Goal: Information Seeking & Learning: Learn about a topic

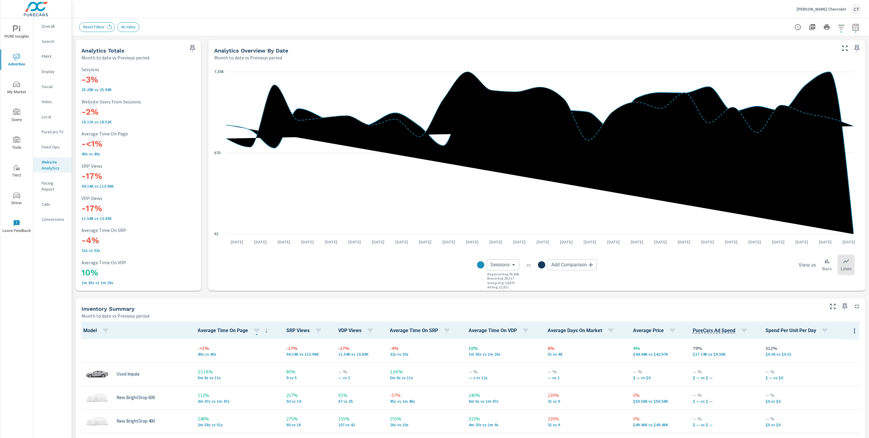
scroll to position [0, 0]
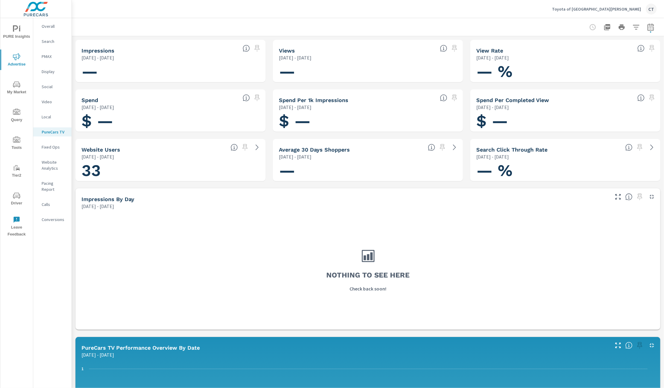
click at [21, 87] on span "My Market" at bounding box center [16, 88] width 29 height 15
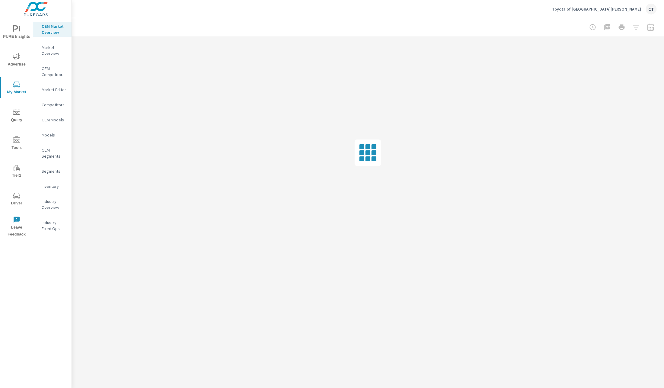
click at [55, 90] on p "Market Editor" at bounding box center [54, 90] width 25 height 6
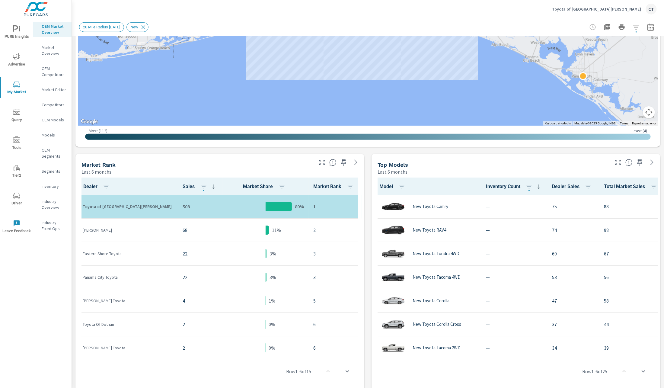
scroll to position [182, 0]
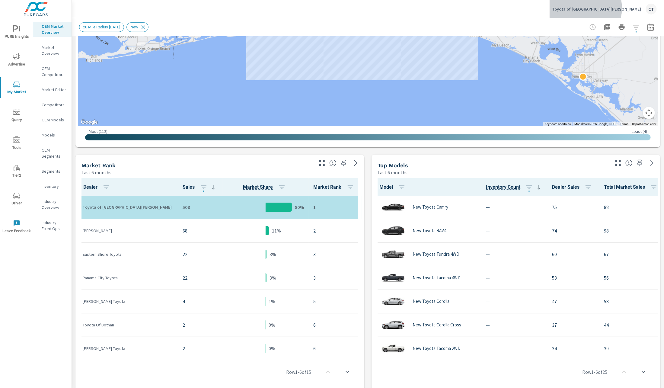
click at [610, 8] on p "Toyota of Fort Walton Beach" at bounding box center [596, 8] width 89 height 5
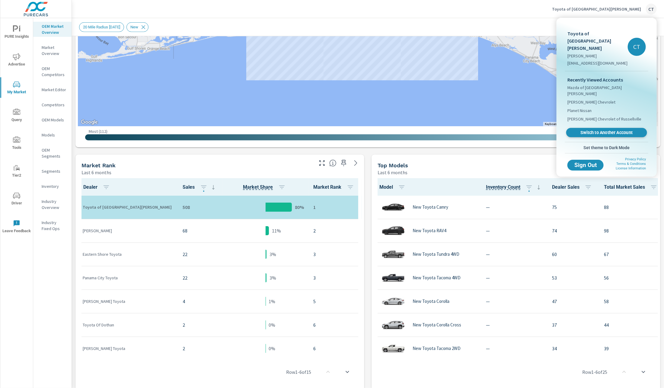
click at [605, 130] on span "Switch to Another Account" at bounding box center [606, 133] width 74 height 6
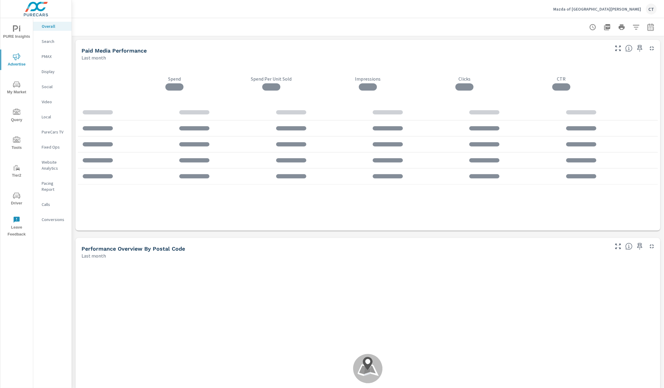
click at [620, 7] on p "Mazda of [GEOGRAPHIC_DATA][PERSON_NAME]" at bounding box center [597, 8] width 88 height 5
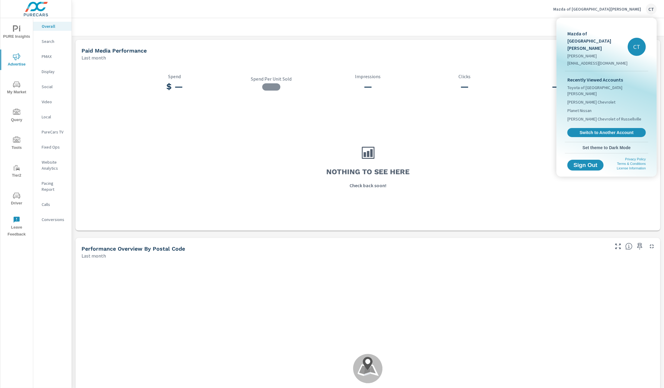
click at [329, 57] on div at bounding box center [332, 194] width 664 height 388
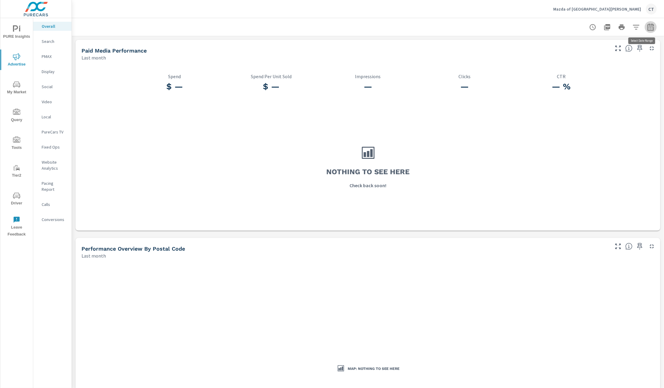
click at [647, 28] on icon "button" at bounding box center [650, 27] width 7 height 7
click at [605, 53] on select "Custom Yesterday Last week Last 7 days Last 14 days Last 30 days Last 45 days L…" at bounding box center [595, 52] width 60 height 12
click at [565, 46] on select "Custom Yesterday Last week Last 7 days Last 14 days Last 30 days Last 45 days L…" at bounding box center [595, 52] width 60 height 12
select select "Month to date"
click at [590, 84] on span "Apply" at bounding box center [582, 86] width 25 height 6
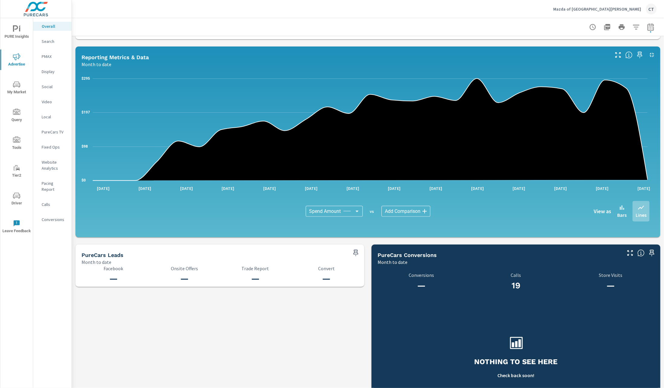
scroll to position [489, 0]
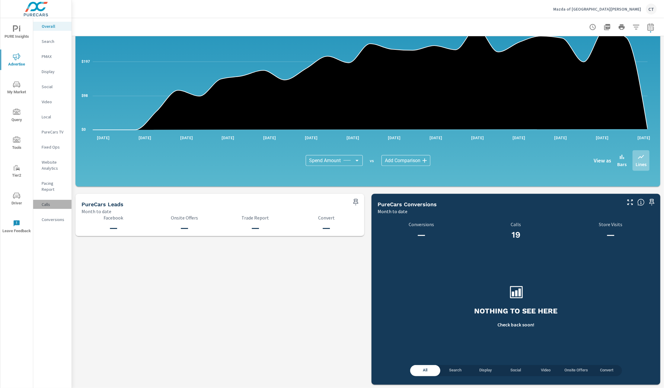
click at [50, 201] on p "Calls" at bounding box center [54, 204] width 25 height 6
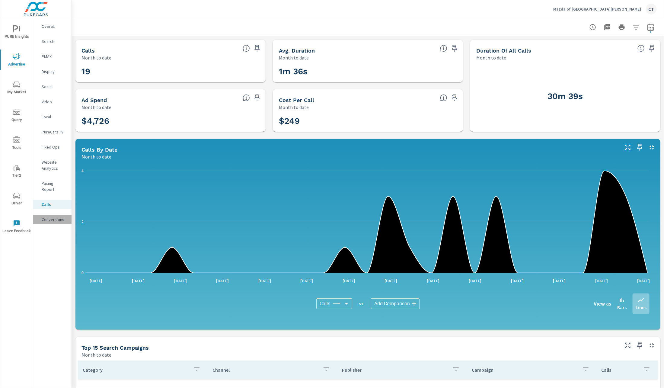
click at [51, 216] on div "Conversions" at bounding box center [52, 219] width 38 height 9
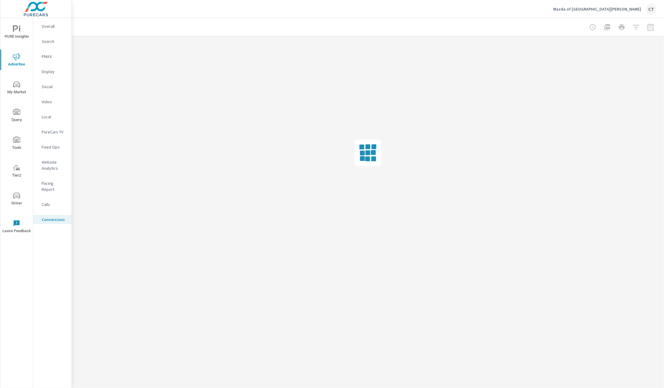
click at [52, 41] on p "Search" at bounding box center [54, 41] width 25 height 6
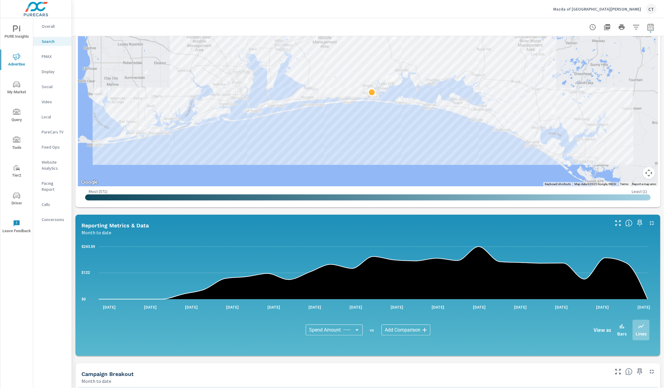
scroll to position [291, 0]
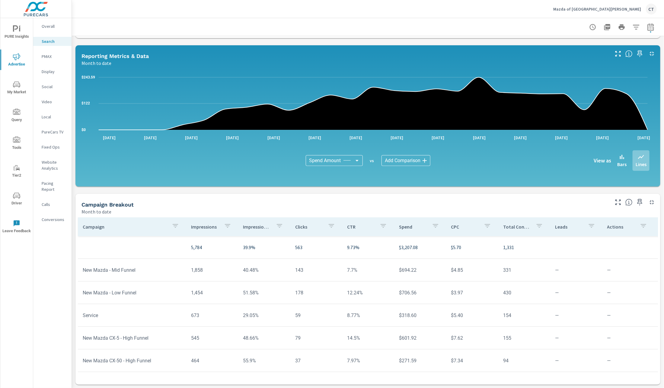
click at [278, 228] on icon "button" at bounding box center [279, 225] width 7 height 7
click at [267, 222] on div at bounding box center [332, 194] width 664 height 388
click at [254, 224] on p "Impression Share" at bounding box center [257, 227] width 28 height 6
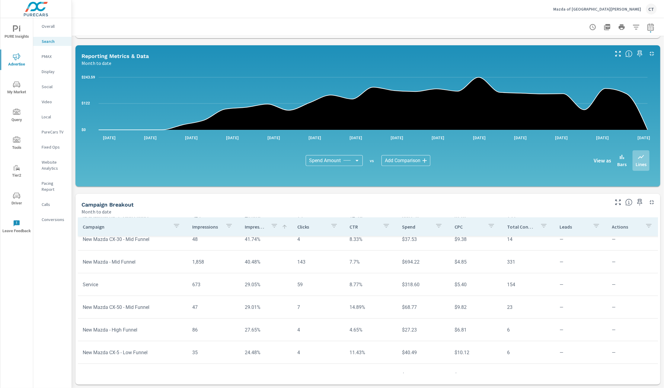
scroll to position [209, 0]
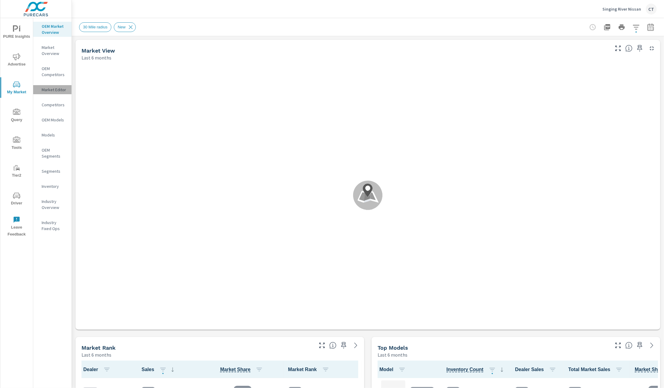
click at [58, 90] on p "Market Editor" at bounding box center [54, 90] width 25 height 6
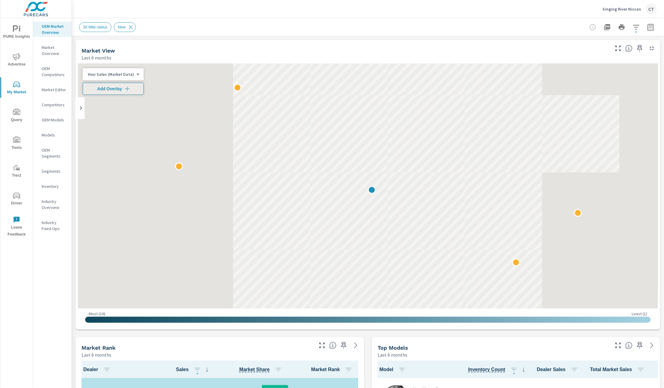
click at [647, 29] on icon "button" at bounding box center [650, 27] width 7 height 7
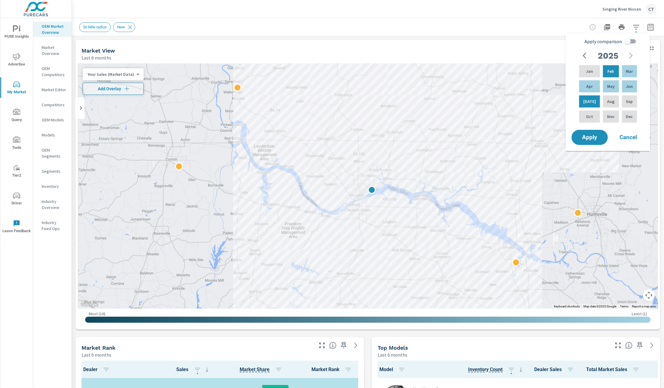
click at [632, 35] on div "Apply comparison 2025 Jan Feb Mar Apr May Jun Jul Aug Sep Oct Nov Dec Apply Can…" at bounding box center [607, 89] width 84 height 113
click at [631, 37] on input "Apply comparison" at bounding box center [627, 41] width 34 height 11
checkbox input "true"
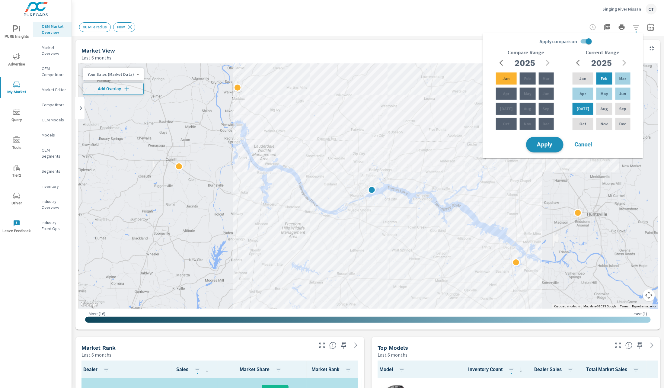
click at [547, 140] on button "Apply" at bounding box center [544, 145] width 37 height 16
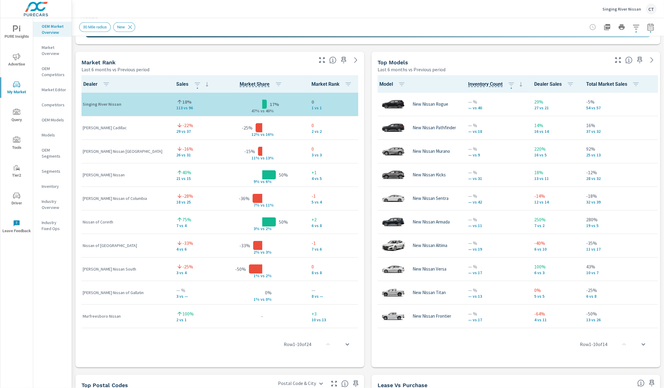
scroll to position [375, 0]
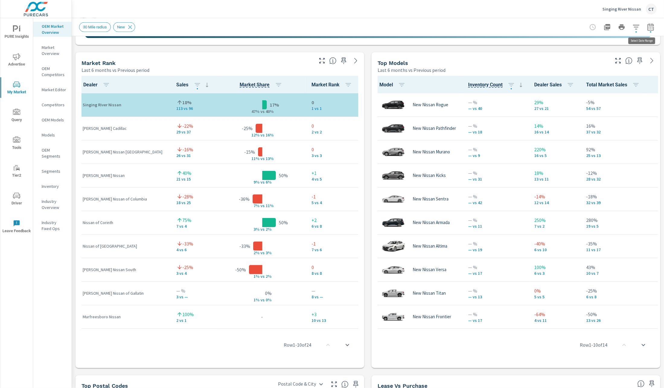
click at [647, 27] on icon "button" at bounding box center [650, 27] width 7 height 7
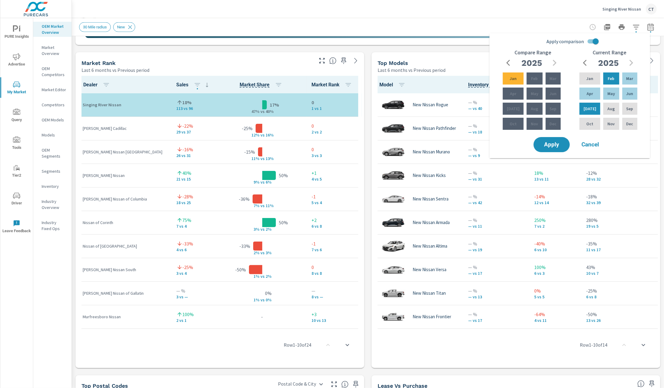
click at [348, 22] on div "30 Mile radius New" at bounding box center [325, 27] width 493 height 10
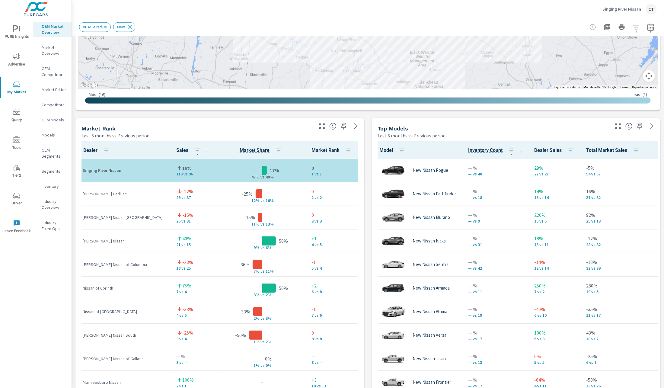
scroll to position [0, 0]
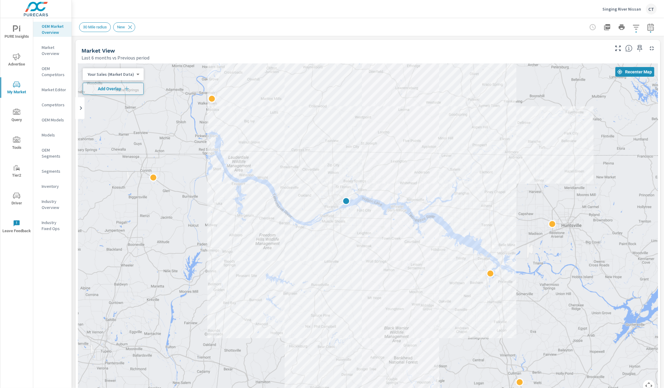
drag, startPoint x: 481, startPoint y: 166, endPoint x: 471, endPoint y: 155, distance: 14.6
click at [472, 155] on div at bounding box center [368, 230] width 580 height 335
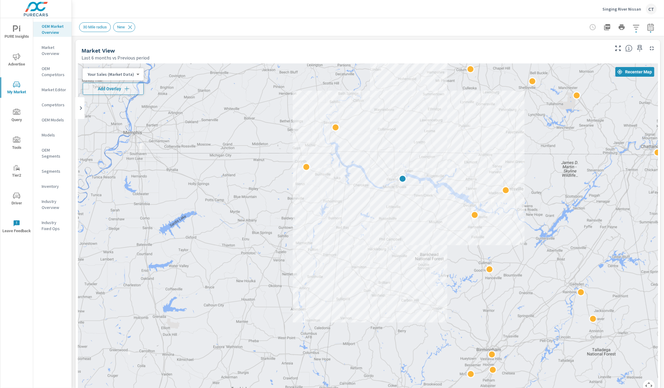
drag, startPoint x: 561, startPoint y: 203, endPoint x: 567, endPoint y: 201, distance: 6.4
click at [561, 203] on div at bounding box center [368, 230] width 580 height 335
drag, startPoint x: 521, startPoint y: 250, endPoint x: 493, endPoint y: 166, distance: 88.4
click at [491, 156] on div at bounding box center [368, 230] width 580 height 335
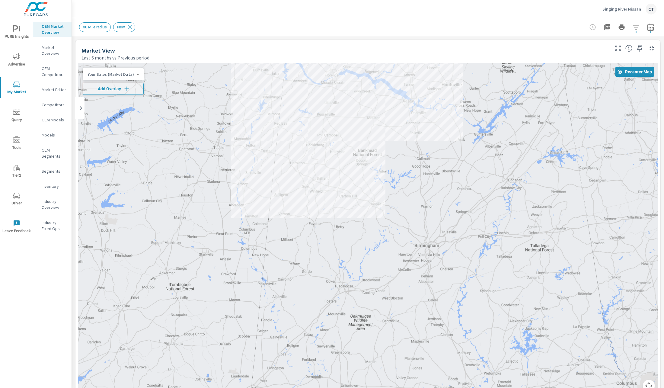
drag, startPoint x: 558, startPoint y: 265, endPoint x: 496, endPoint y: 161, distance: 121.3
click at [496, 161] on div at bounding box center [534, 275] width 456 height 296
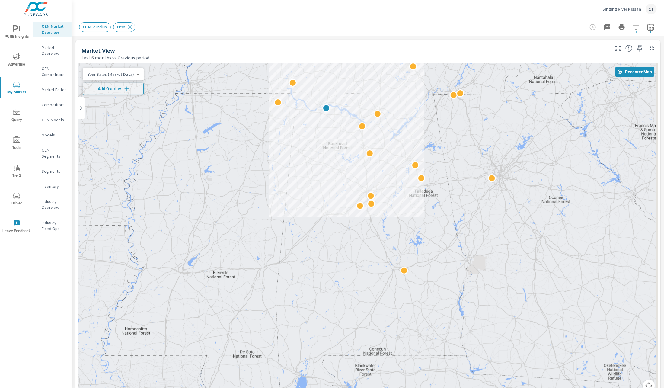
drag, startPoint x: 514, startPoint y: 260, endPoint x: 447, endPoint y: 235, distance: 71.6
click at [447, 235] on div at bounding box center [522, 341] width 456 height 296
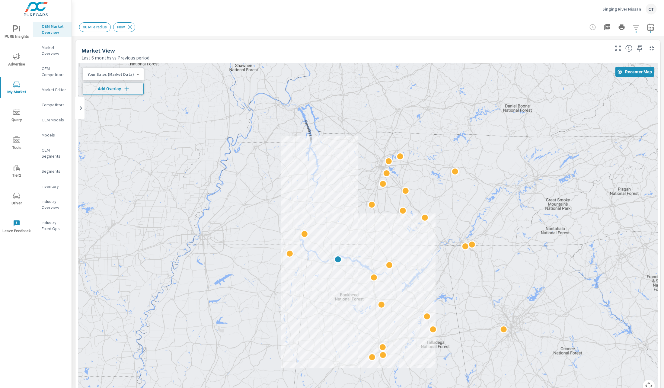
drag, startPoint x: 417, startPoint y: 114, endPoint x: 430, endPoint y: 263, distance: 149.5
click at [430, 263] on div at bounding box center [368, 230] width 580 height 335
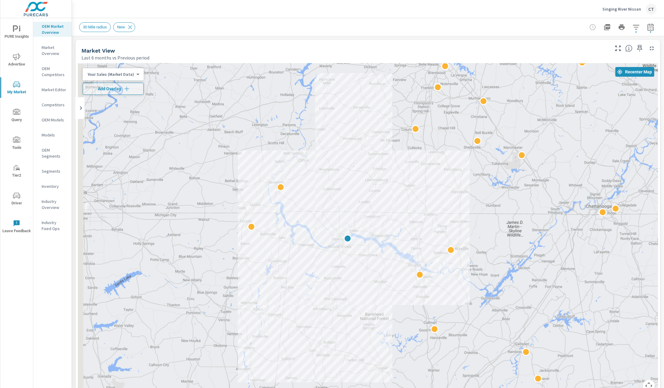
drag, startPoint x: 421, startPoint y: 264, endPoint x: 457, endPoint y: 228, distance: 50.8
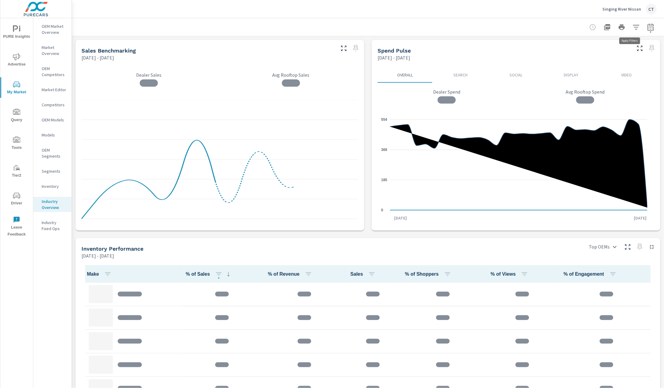
click at [632, 29] on icon "button" at bounding box center [635, 27] width 7 height 7
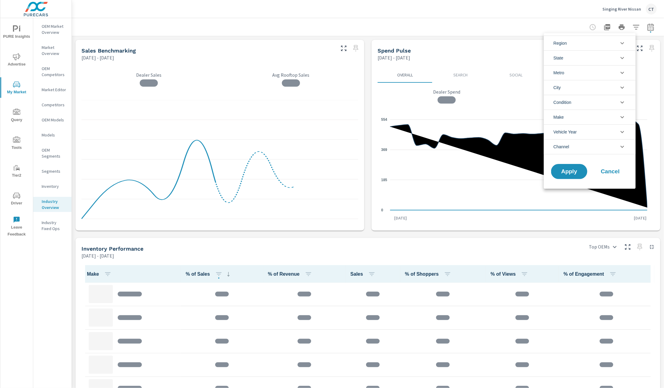
click at [590, 59] on li "State" at bounding box center [590, 57] width 92 height 15
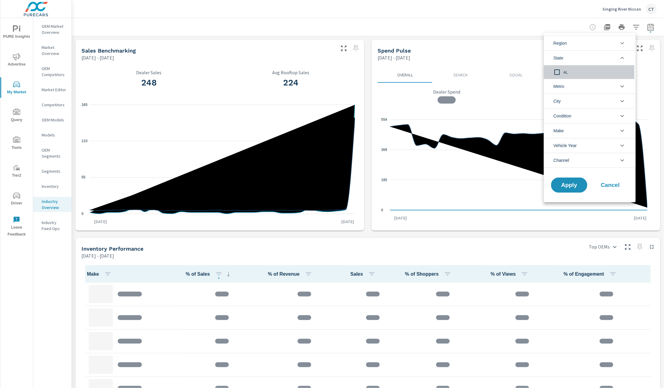
click at [573, 73] on span "AL" at bounding box center [596, 71] width 66 height 7
click at [573, 185] on span "Apply" at bounding box center [569, 185] width 25 height 6
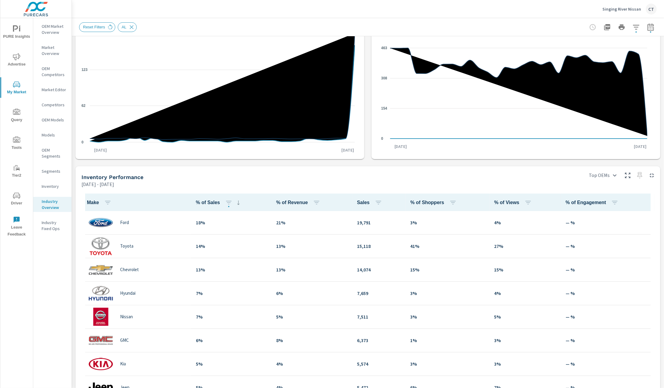
scroll to position [81, 0]
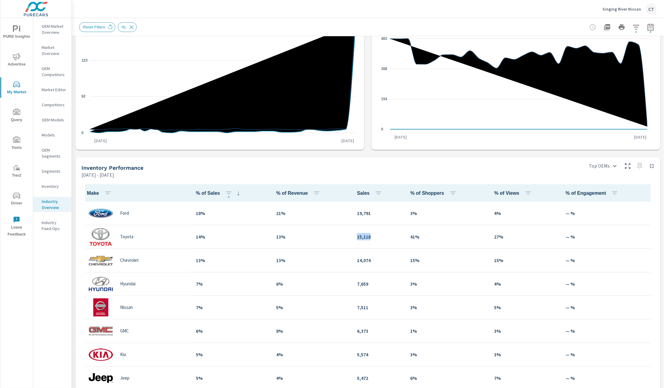
drag, startPoint x: 370, startPoint y: 238, endPoint x: 342, endPoint y: 235, distance: 27.9
click at [342, 235] on tr "Toyota 14% 13% 15,118 41% 27% — %" at bounding box center [367, 237] width 573 height 24
click at [623, 7] on p "Singing River Nissan" at bounding box center [621, 8] width 39 height 5
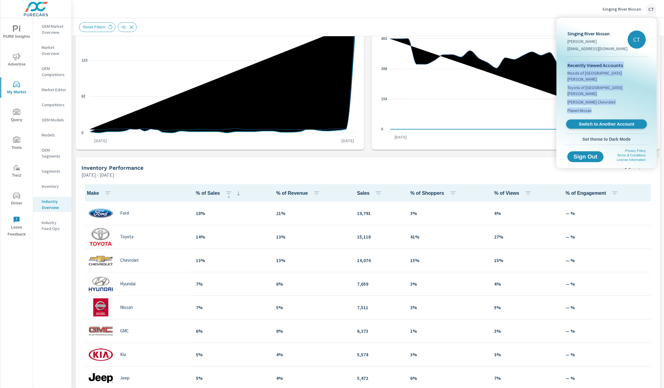
drag, startPoint x: 601, startPoint y: 104, endPoint x: 599, endPoint y: 110, distance: 6.2
click at [599, 110] on div "Recently Viewed Accounts Mazda of Fort Walton Beach Toyota of Fort Walton Beach…" at bounding box center [606, 95] width 83 height 77
click at [599, 121] on span "Switch to Another Account" at bounding box center [606, 124] width 74 height 6
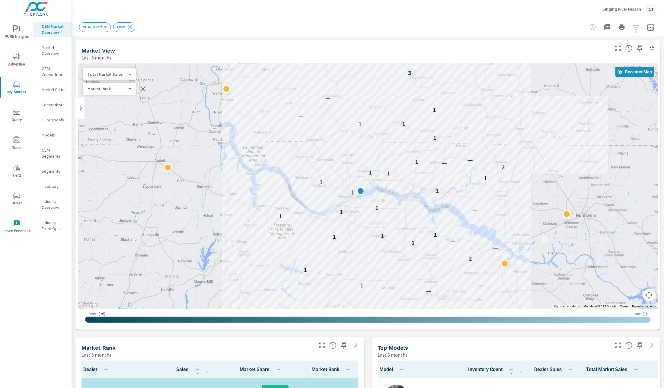
drag, startPoint x: 626, startPoint y: 243, endPoint x: 615, endPoint y: 244, distance: 11.5
click at [615, 244] on div "1 — 1 1 2 — 1 — 1 1 1 1 1 — 1 1 1 1 1 1 1 2 — 1 — 1 1 1 — 1 — 3" at bounding box center [585, 335] width 456 height 296
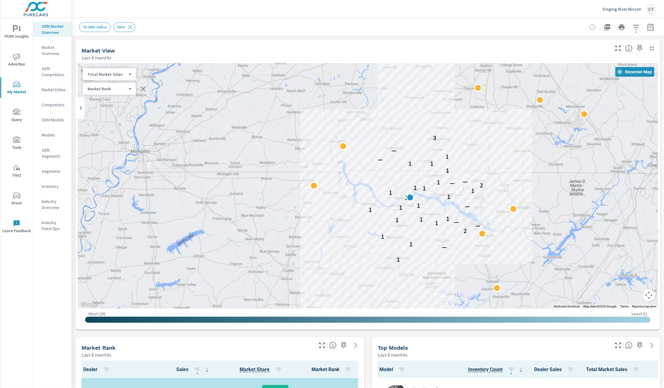
drag, startPoint x: 619, startPoint y: 243, endPoint x: 484, endPoint y: 204, distance: 140.3
click at [484, 204] on div "1 — 1 1 2 — 1 — 1 1 1 1 1 — 1 1 1 1 1 1 1 2 — 1 — 1 1 1 — 1 — 3" at bounding box center [515, 311] width 456 height 296
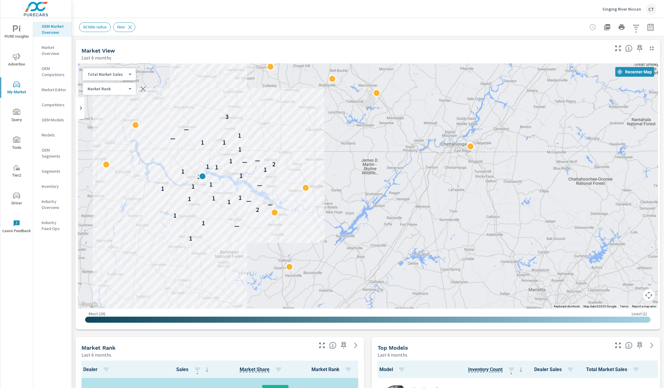
drag, startPoint x: 559, startPoint y: 207, endPoint x: 439, endPoint y: 204, distance: 120.4
click at [439, 204] on div "1 — 1 1 2 — 1 — 1 1 1 1 1 — 1 1 1 1 1 1 1 2 — 1 — 1 1 1 — 1 — 3" at bounding box center [448, 332] width 456 height 296
click at [621, 24] on div at bounding box center [621, 27] width 70 height 12
click at [632, 26] on icon "button" at bounding box center [635, 27] width 7 height 7
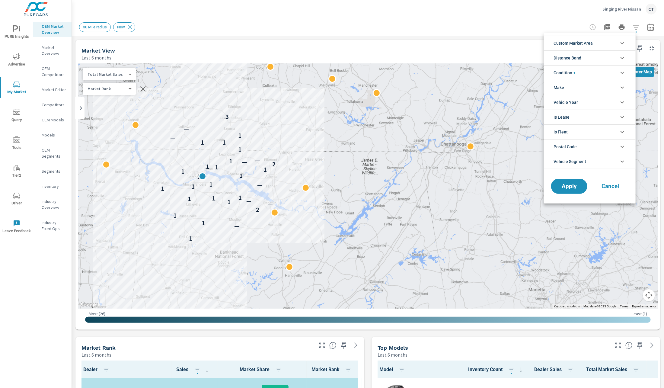
click at [606, 41] on li "Custom Market Area" at bounding box center [590, 43] width 92 height 15
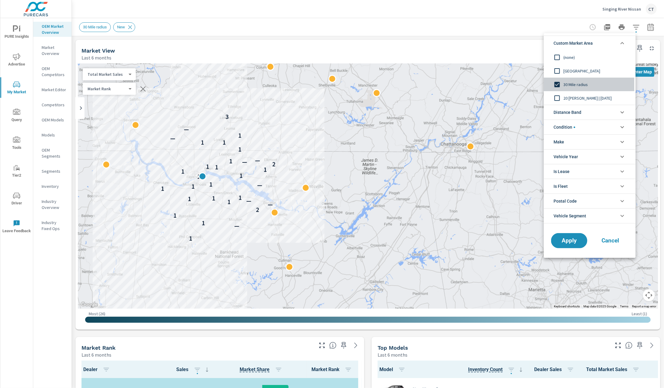
click at [568, 81] on span "30 Mile radius" at bounding box center [596, 84] width 66 height 7
click at [571, 100] on span "20 Mile Radius | August 2025" at bounding box center [596, 97] width 66 height 7
click at [570, 234] on button "Apply" at bounding box center [568, 241] width 37 height 16
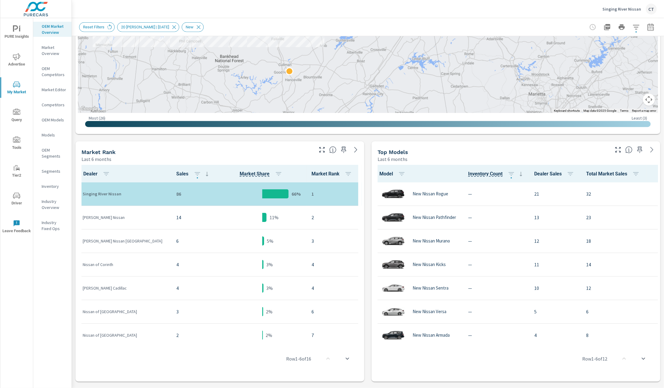
scroll to position [214, 0]
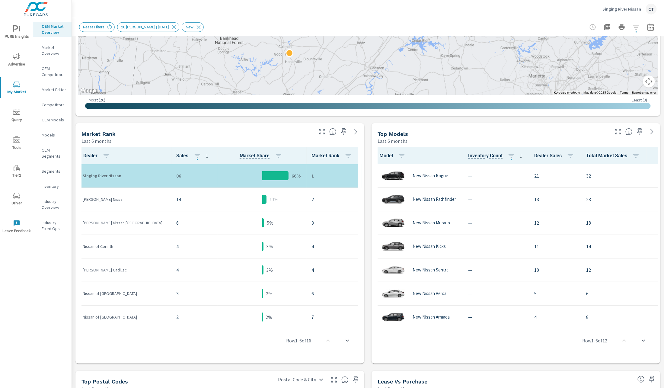
click at [55, 85] on div "Market Editor" at bounding box center [52, 89] width 38 height 9
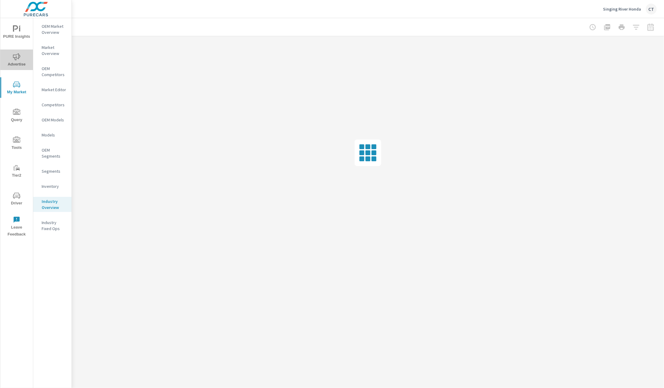
click at [21, 58] on span "Advertise" at bounding box center [16, 60] width 29 height 15
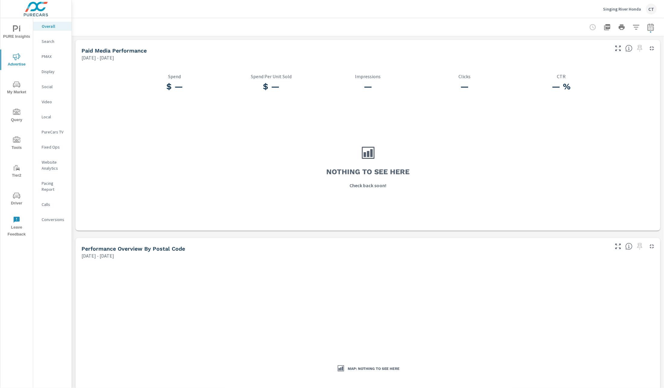
click at [16, 89] on span "My Market" at bounding box center [16, 88] width 29 height 15
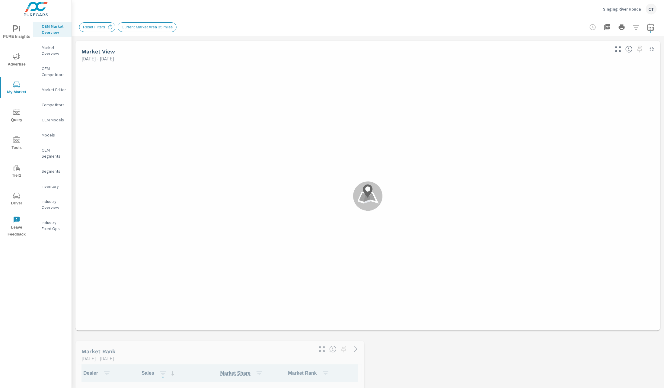
click at [56, 92] on div "Market Editor" at bounding box center [52, 89] width 38 height 9
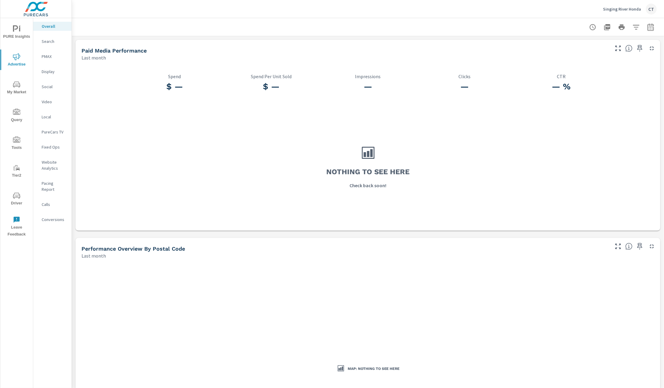
click at [643, 33] on div at bounding box center [367, 27] width 577 height 18
click at [647, 30] on icon "button" at bounding box center [650, 27] width 7 height 7
click at [595, 49] on select "Custom [DATE] Last week Last 7 days Last 14 days Last 30 days Last 45 days Last…" at bounding box center [595, 52] width 60 height 12
click at [565, 46] on select "Custom [DATE] Last week Last 7 days Last 14 days Last 30 days Last 45 days Last…" at bounding box center [595, 52] width 60 height 12
select select "Last year"
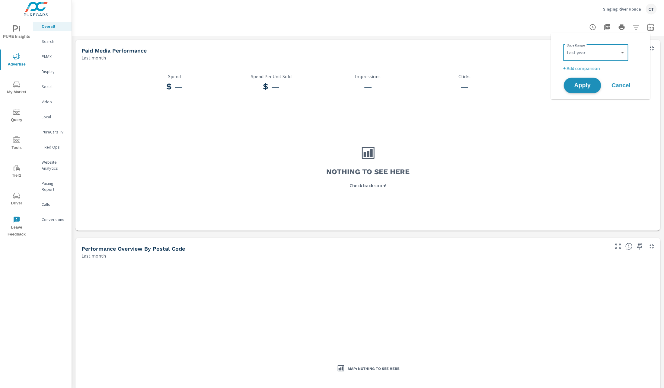
click at [582, 78] on button "Apply" at bounding box center [581, 86] width 37 height 16
click at [317, 57] on div "Last month" at bounding box center [344, 57] width 527 height 7
click at [16, 93] on span "My Market" at bounding box center [16, 88] width 29 height 15
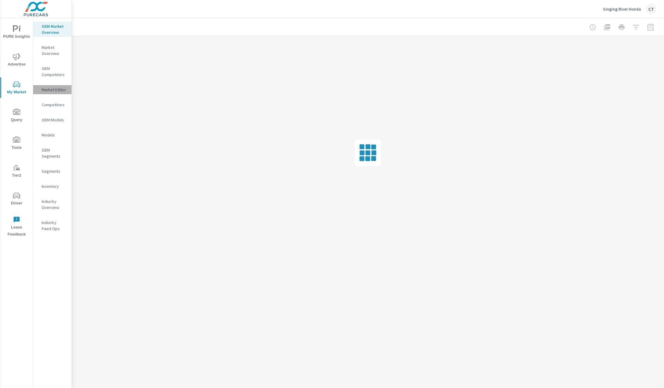
click at [56, 91] on p "Market Editor" at bounding box center [54, 90] width 25 height 6
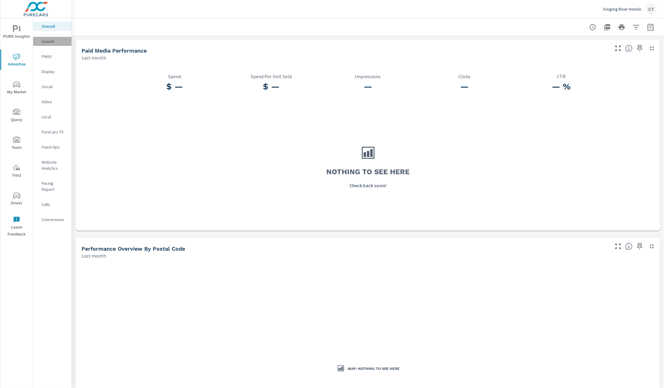
click at [53, 40] on p "Search" at bounding box center [54, 41] width 25 height 6
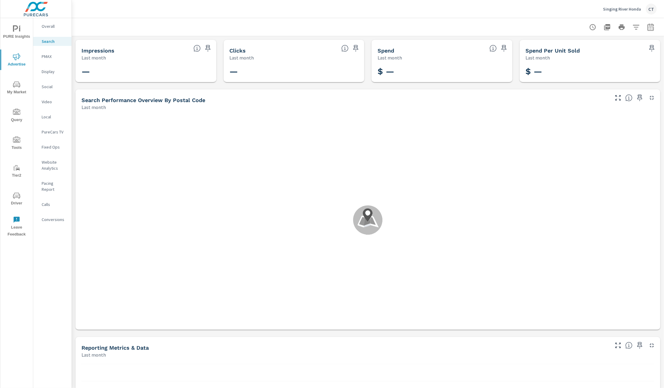
click at [647, 28] on icon "button" at bounding box center [650, 26] width 6 height 7
click at [593, 49] on select "Custom [DATE] Last week Last 7 days Last 14 days Last 30 days Last 45 days Last…" at bounding box center [595, 52] width 60 height 12
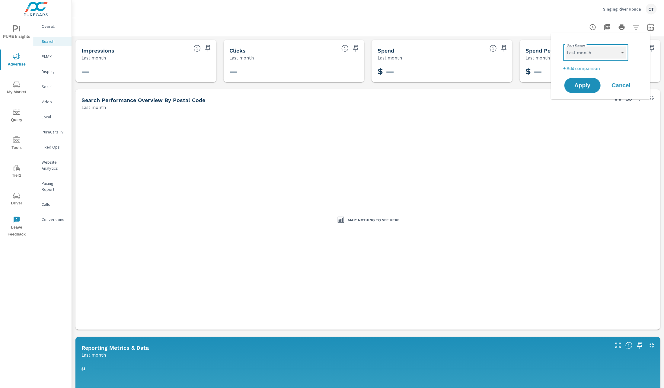
click at [565, 46] on select "Custom [DATE] Last week Last 7 days Last 14 days Last 30 days Last 45 days Last…" at bounding box center [595, 52] width 60 height 12
select select "custom"
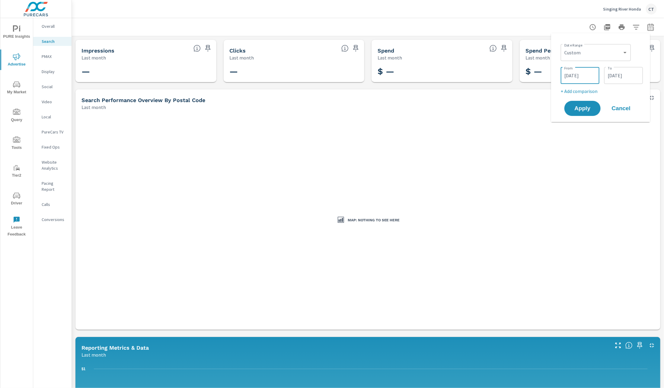
click at [574, 77] on input "[DATE]" at bounding box center [580, 75] width 34 height 12
click at [505, 94] on button "button" at bounding box center [505, 91] width 7 height 7
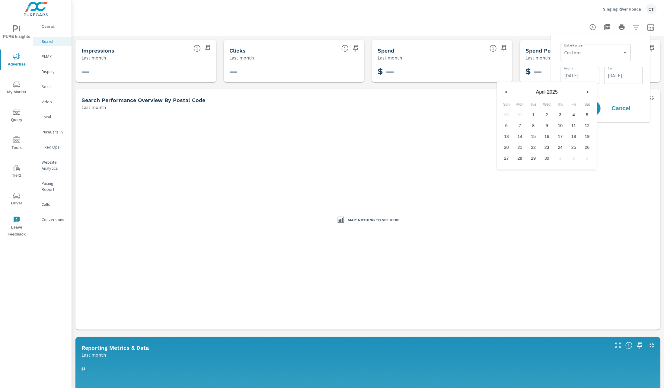
click at [505, 94] on button "button" at bounding box center [505, 91] width 7 height 7
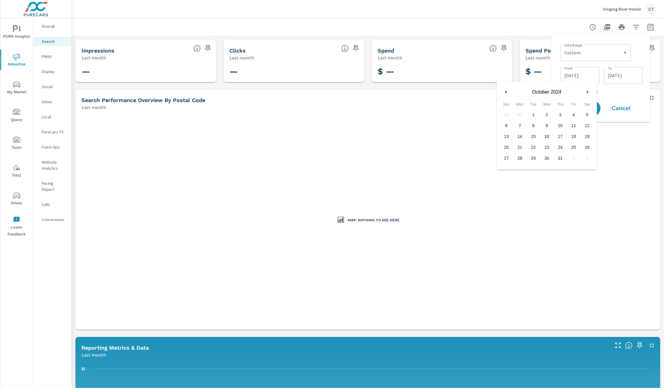
click at [506, 94] on button "button" at bounding box center [505, 91] width 7 height 7
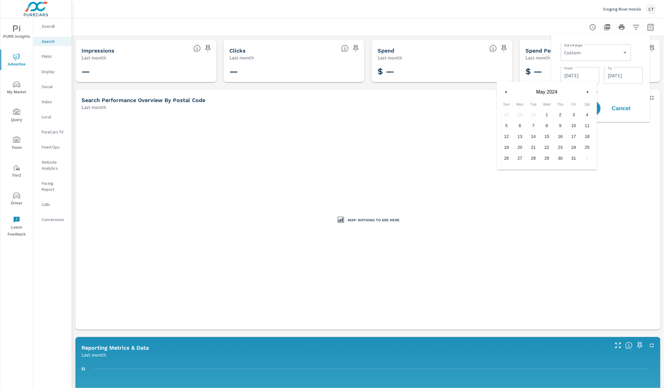
click at [506, 94] on button "button" at bounding box center [505, 91] width 7 height 7
click at [505, 94] on button "button" at bounding box center [505, 91] width 7 height 7
click at [519, 112] on span "1" at bounding box center [520, 115] width 14 height 8
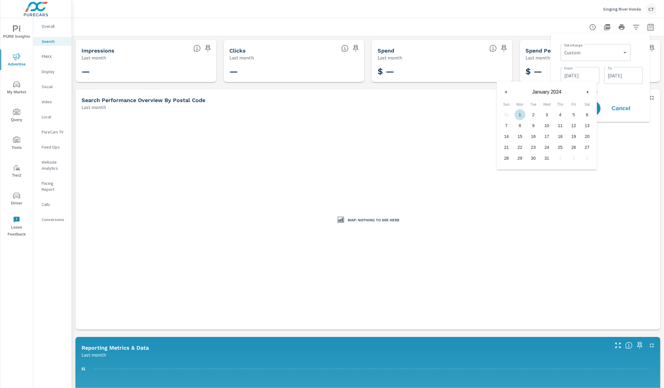
type input "01/01/2024"
click at [623, 77] on input "07/31/2025" at bounding box center [623, 75] width 34 height 12
click at [550, 90] on button "button" at bounding box center [549, 91] width 7 height 7
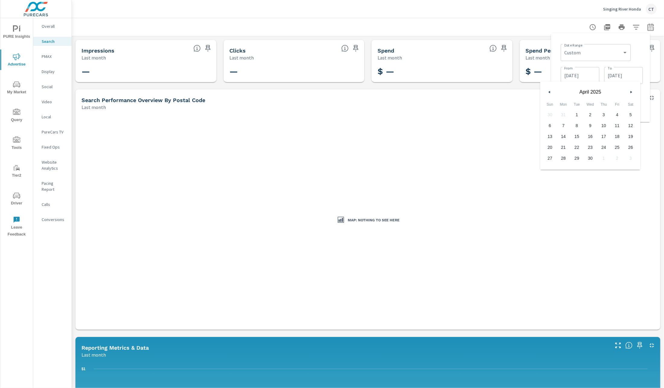
click at [550, 90] on button "button" at bounding box center [549, 91] width 7 height 7
click at [550, 91] on icon "button" at bounding box center [548, 92] width 3 height 2
click at [577, 159] on span "31" at bounding box center [577, 158] width 14 height 8
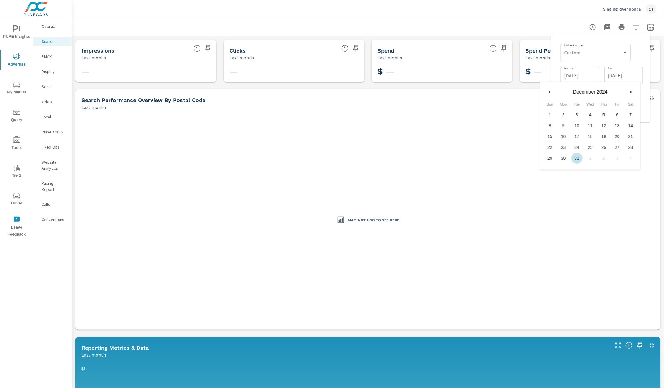
type input "12/31/2024"
click at [644, 54] on div "Date Range Custom Yesterday Last week Last 7 days Last 14 days Last 30 days Las…" at bounding box center [600, 77] width 89 height 79
click at [581, 111] on button "Apply" at bounding box center [581, 108] width 37 height 16
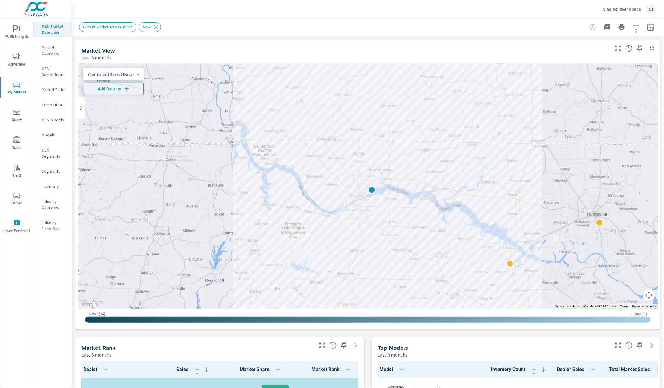
click at [128, 77] on body "PURE Insights Advertise My Market Query Tools Tier2 Driver Leave Feedback OEM M…" at bounding box center [332, 194] width 664 height 388
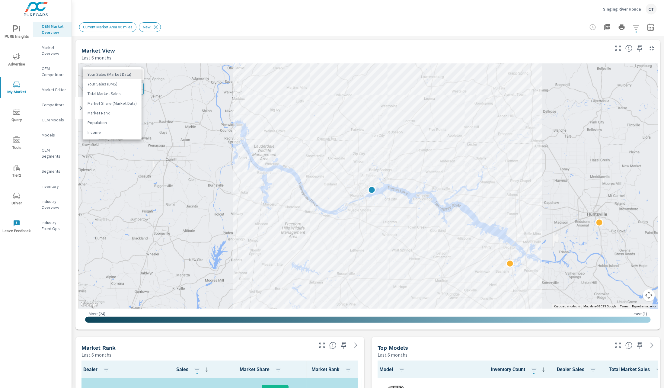
click at [125, 93] on li "Total Market Sales" at bounding box center [112, 94] width 59 height 10
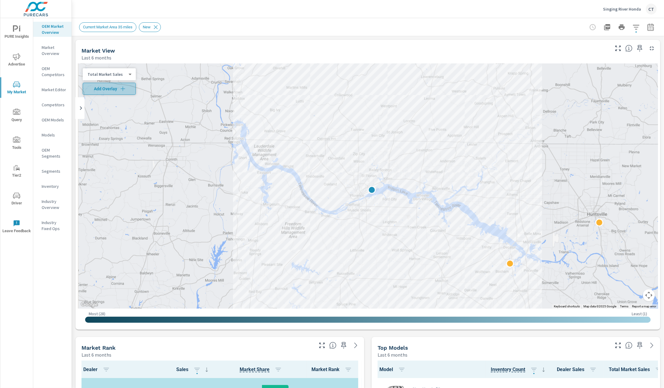
click at [120, 88] on span "Add Overlay" at bounding box center [109, 89] width 48 height 6
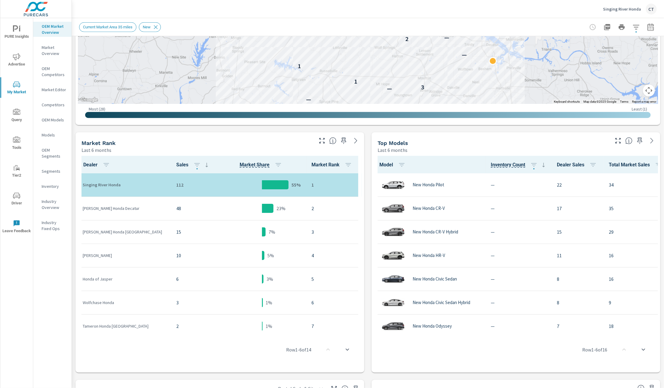
scroll to position [207, 0]
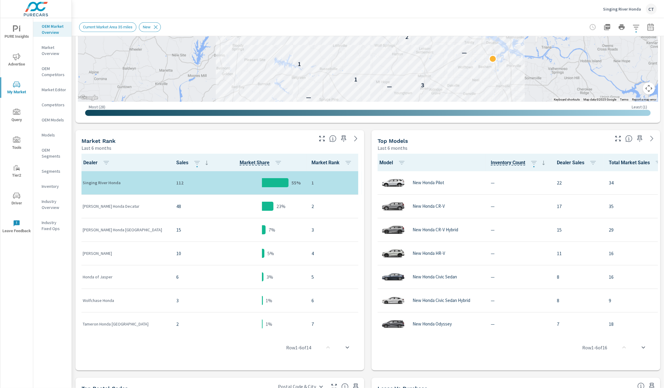
click at [647, 25] on icon "button" at bounding box center [650, 26] width 6 height 7
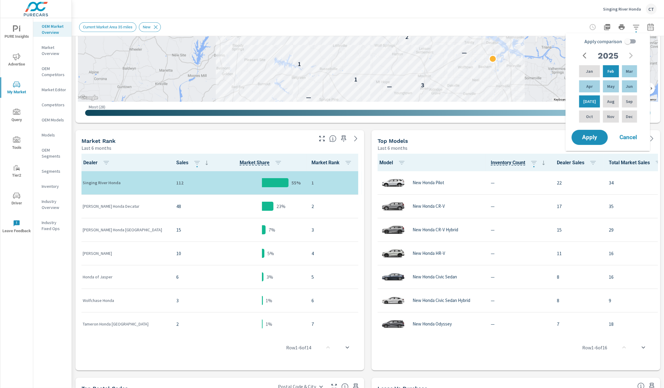
click at [625, 41] on input "Apply comparison" at bounding box center [627, 41] width 34 height 11
checkbox input "true"
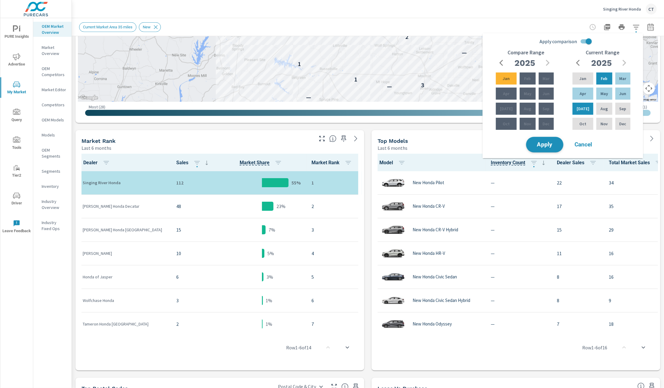
click at [549, 139] on button "Apply" at bounding box center [544, 145] width 37 height 16
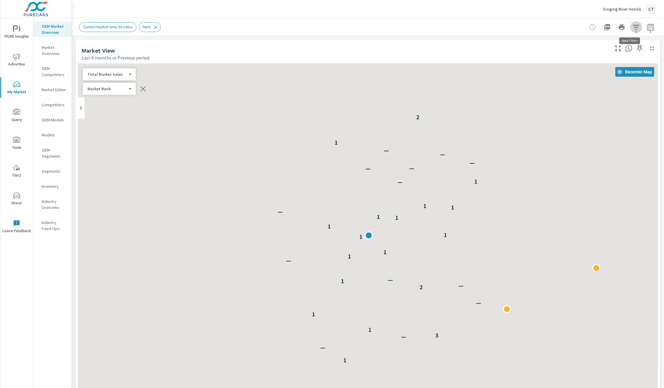
click at [632, 25] on icon "button" at bounding box center [635, 27] width 7 height 7
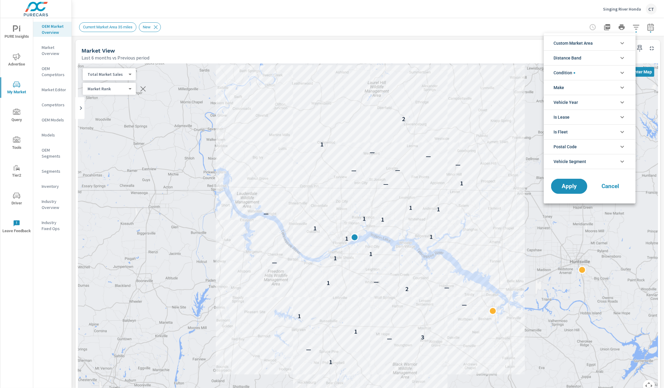
click at [600, 38] on li "Custom Market Area" at bounding box center [590, 43] width 92 height 15
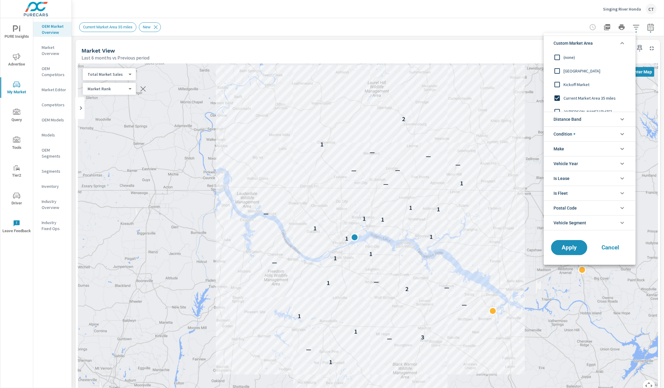
click at [503, 221] on div at bounding box center [332, 194] width 664 height 388
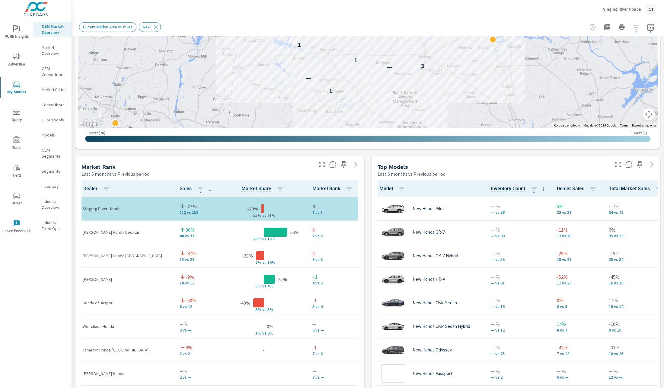
scroll to position [393, 0]
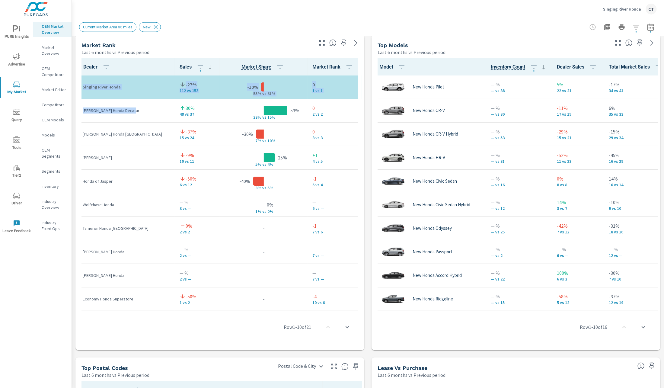
drag, startPoint x: 81, startPoint y: 109, endPoint x: 138, endPoint y: 110, distance: 57.3
click at [138, 110] on tbody "Singing River Honda -27% 112 vs 153 -10% 55% v s 61% 0 1 vs 1 Shottenkirk Honda…" at bounding box center [220, 322] width 284 height 494
click at [138, 110] on p "Shottenkirk Honda Decatur" at bounding box center [126, 110] width 87 height 6
drag, startPoint x: 133, startPoint y: 109, endPoint x: 82, endPoint y: 112, distance: 51.0
click at [83, 112] on p "Shottenkirk Honda Decatur" at bounding box center [126, 110] width 87 height 6
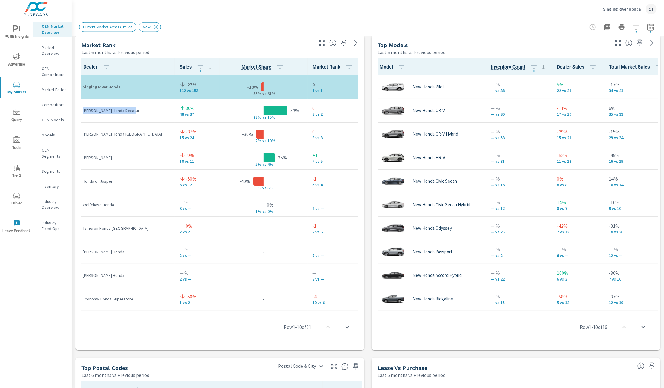
copy p "Shottenkirk Honda Decatur"
click at [129, 131] on p "Shottenkirk Honda Huntsville" at bounding box center [126, 134] width 87 height 6
drag, startPoint x: 137, startPoint y: 133, endPoint x: 82, endPoint y: 132, distance: 54.9
click at [82, 132] on td "Shottenkirk Honda Huntsville" at bounding box center [126, 134] width 97 height 24
copy p "Shottenkirk Honda Huntsville"
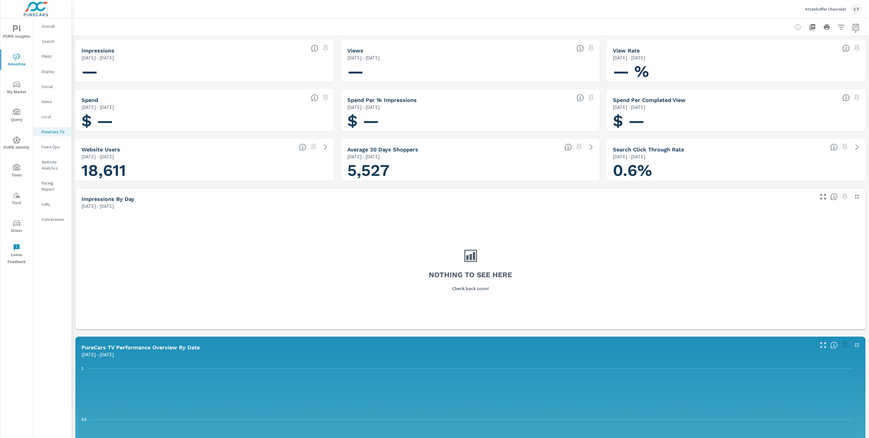
click at [13, 27] on icon "nav menu" at bounding box center [15, 28] width 5 height 6
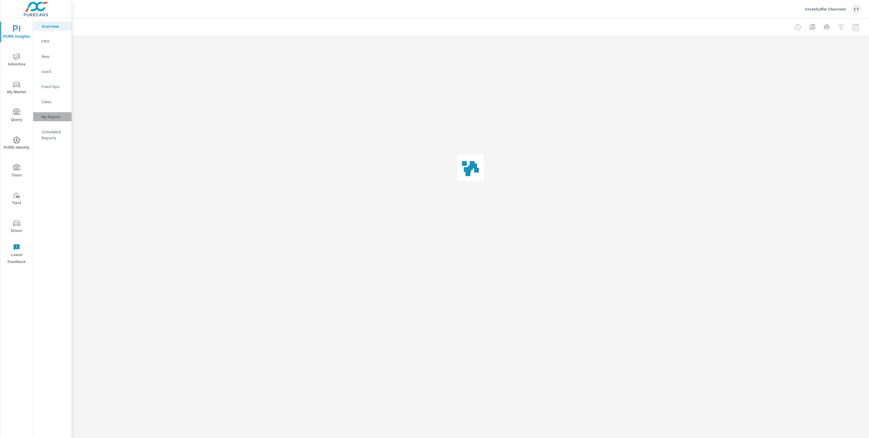
click at [53, 115] on p "My Report" at bounding box center [54, 117] width 25 height 6
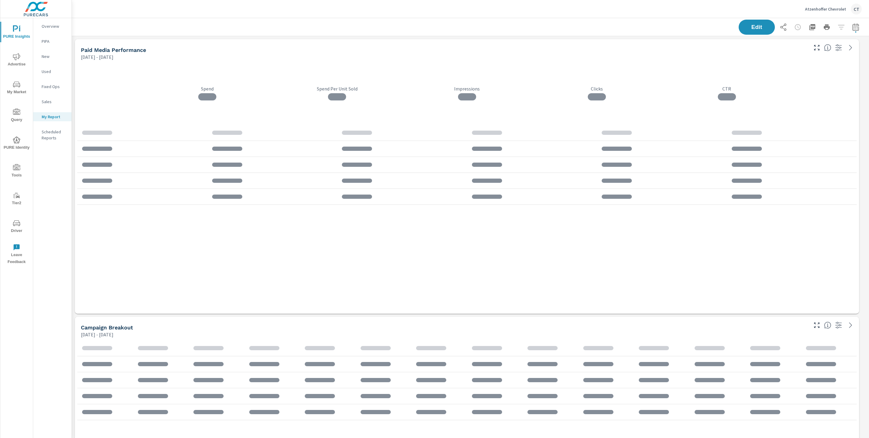
scroll to position [2168, 804]
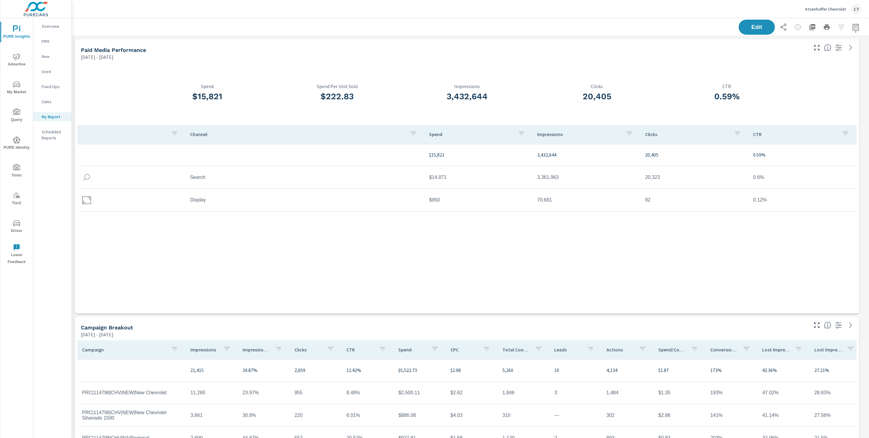
click at [849, 25] on button "button" at bounding box center [855, 27] width 12 height 12
click at [801, 51] on select "Custom [DATE] Last week Last 7 days Last 14 days Last 30 days Last 45 days Last…" at bounding box center [800, 52] width 65 height 12
click at [768, 46] on select "Custom [DATE] Last week Last 7 days Last 14 days Last 30 days Last 45 days Last…" at bounding box center [800, 52] width 65 height 12
select select "Month to date"
click at [788, 87] on span "Apply" at bounding box center [787, 85] width 25 height 6
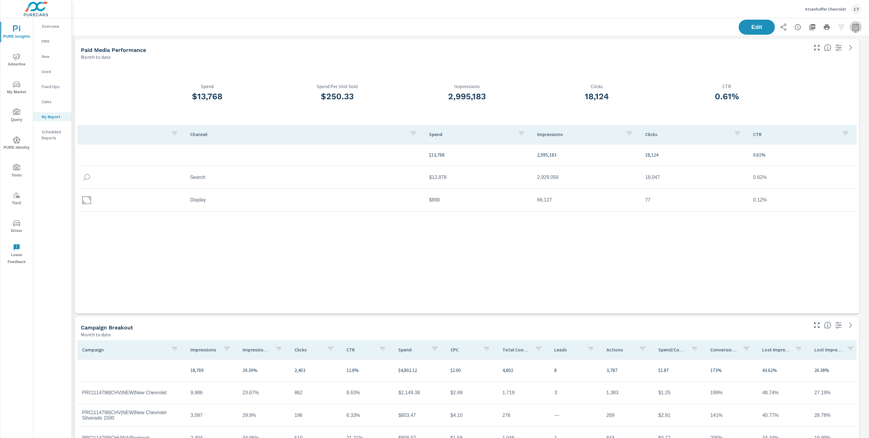
click at [852, 29] on icon "button" at bounding box center [855, 27] width 7 height 7
select select "Month to date"
click at [804, 62] on div "Date Range Custom Yesterday Last week Last 7 days Last 14 days Last 30 days Las…" at bounding box center [806, 56] width 77 height 30
click at [801, 65] on p "+ Add comparison" at bounding box center [806, 67] width 77 height 7
select select "Previous period"
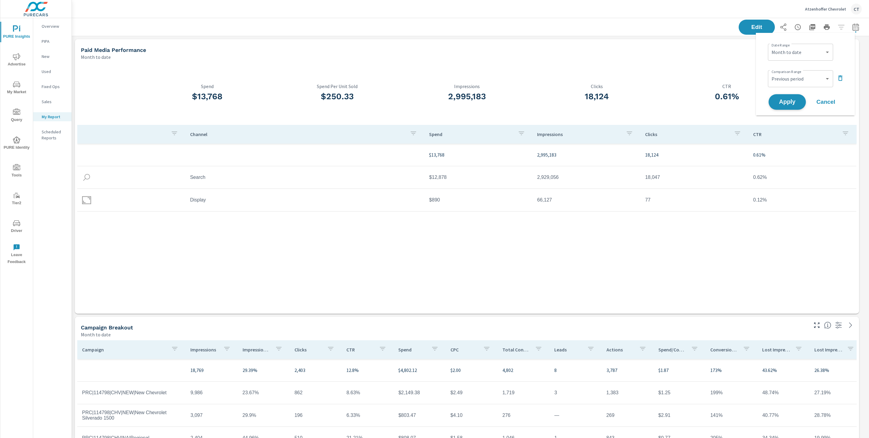
click at [780, 100] on span "Apply" at bounding box center [787, 102] width 25 height 6
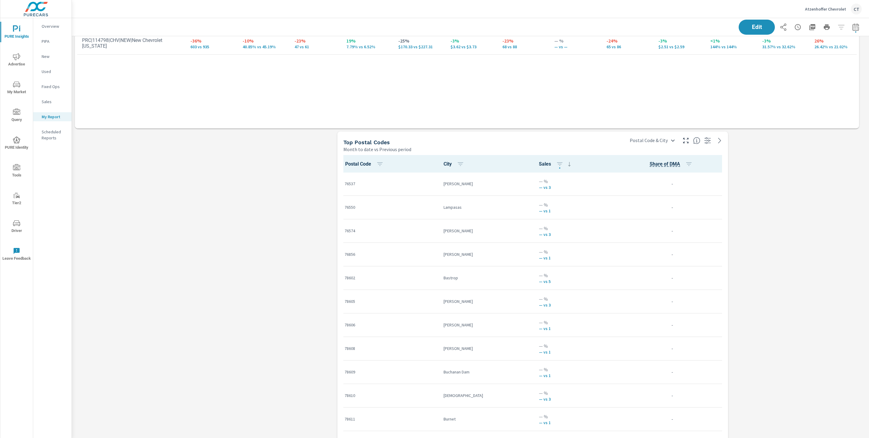
scroll to position [464, 0]
click at [21, 59] on span "Advertise" at bounding box center [16, 60] width 29 height 15
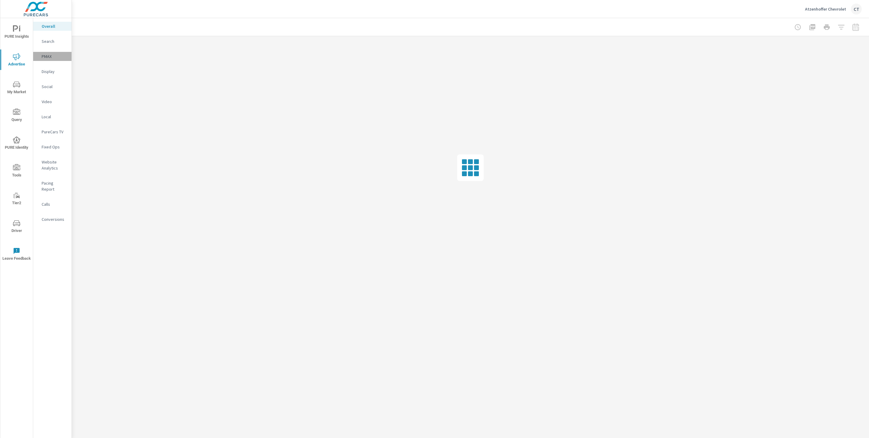
click at [49, 57] on p "PMAX" at bounding box center [54, 56] width 25 height 6
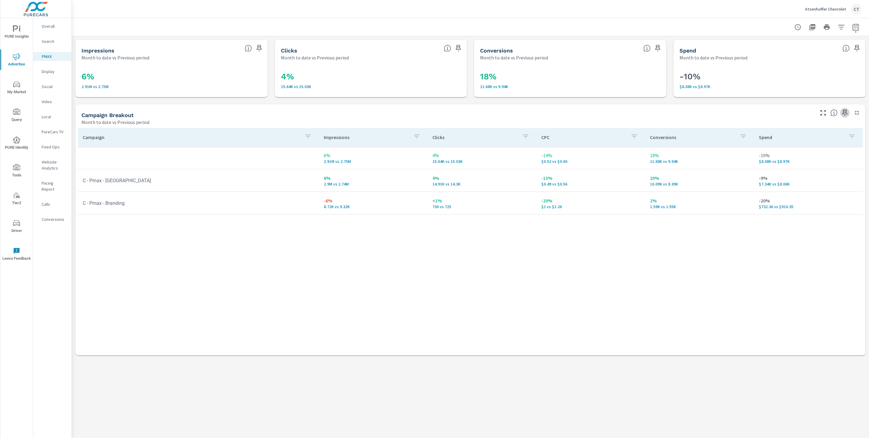
click at [845, 113] on icon "button" at bounding box center [844, 112] width 7 height 7
click at [21, 21] on div "PURE Insights Advertise My Market Query PURE Identity Tools Tier2 Driver Leave …" at bounding box center [16, 143] width 33 height 250
click at [20, 35] on span "PURE Insights" at bounding box center [16, 32] width 29 height 15
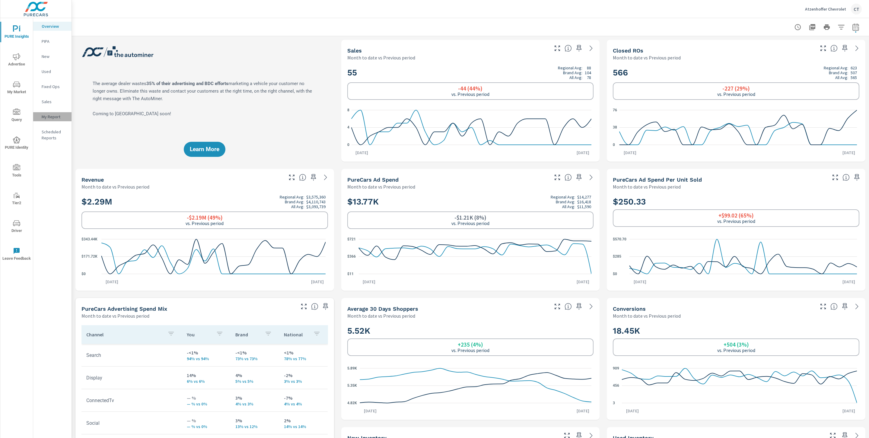
click at [65, 114] on p "My Report" at bounding box center [54, 117] width 25 height 6
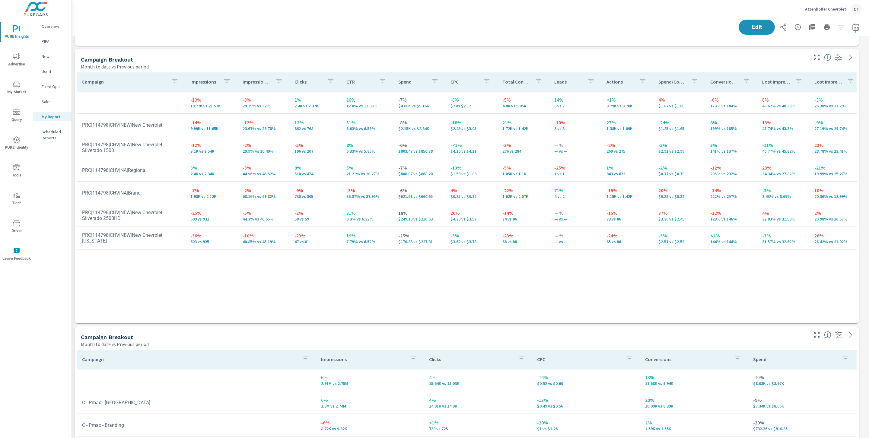
scroll to position [231, 0]
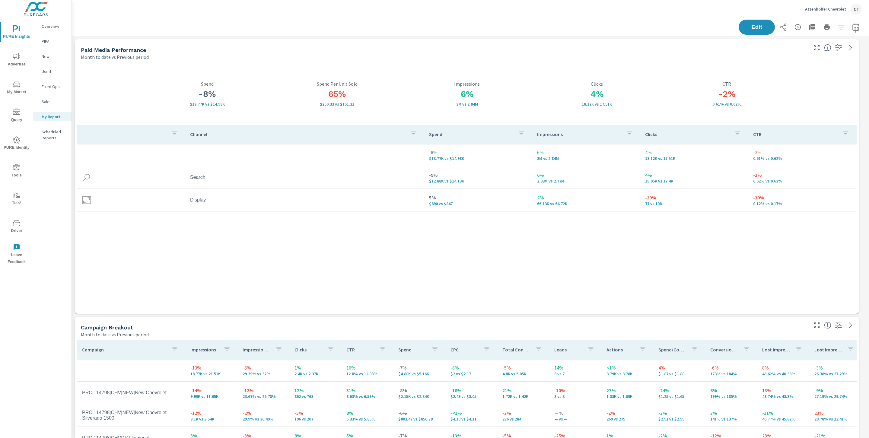
scroll to position [0, 0]
drag, startPoint x: 18, startPoint y: 160, endPoint x: 17, endPoint y: 153, distance: 7.1
click at [18, 160] on div "PURE Insights Advertise My Market Query PURE Identity Tools Tier2 Driver Leave …" at bounding box center [16, 143] width 33 height 250
click at [15, 139] on icon "nav menu" at bounding box center [16, 139] width 7 height 7
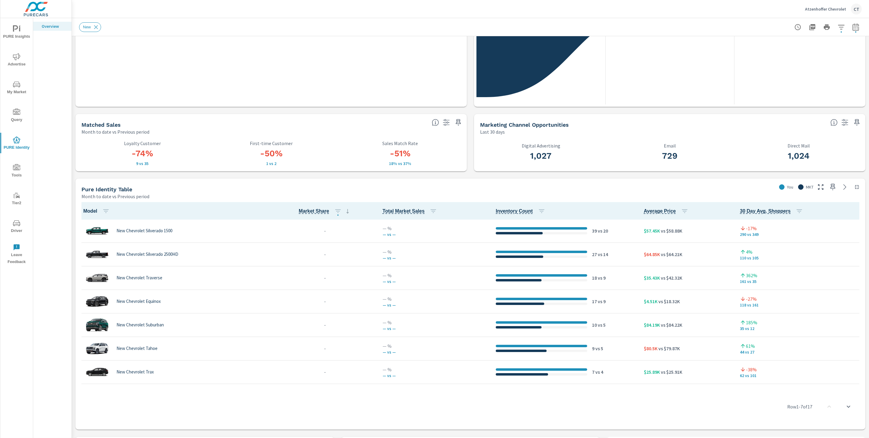
scroll to position [250, 0]
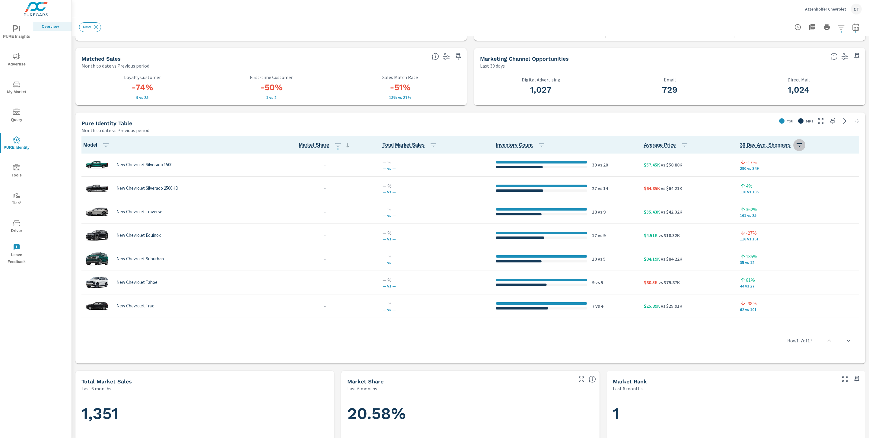
click at [795, 144] on icon "button" at bounding box center [798, 144] width 7 height 7
click at [748, 170] on p "ASC" at bounding box center [746, 170] width 7 height 6
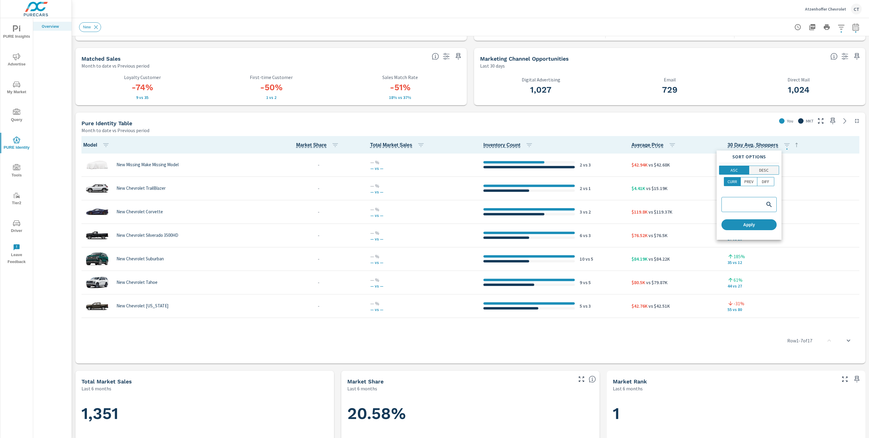
click at [763, 170] on p "DESC" at bounding box center [763, 170] width 9 height 6
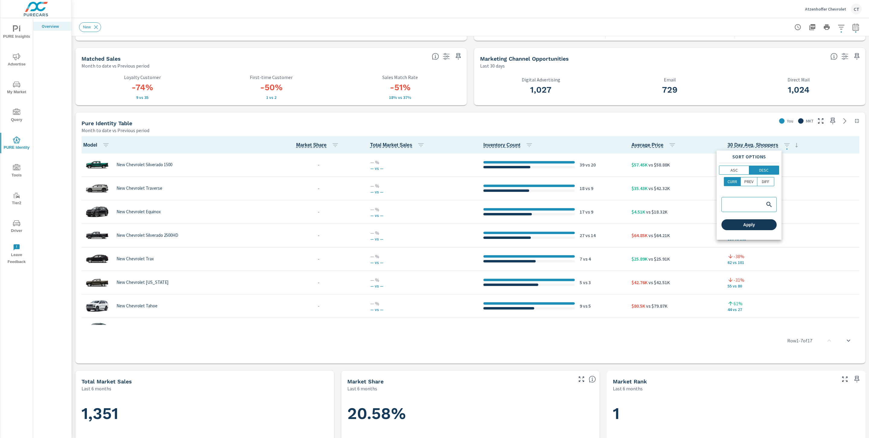
click at [754, 227] on span "Apply" at bounding box center [749, 224] width 50 height 5
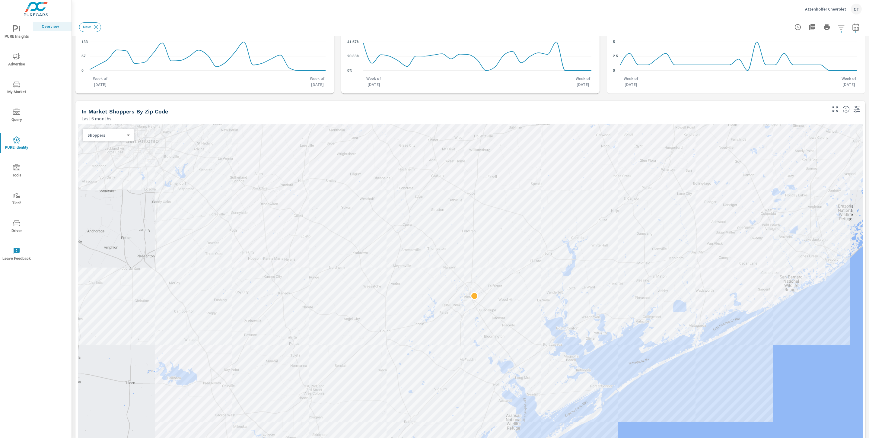
scroll to position [670, 0]
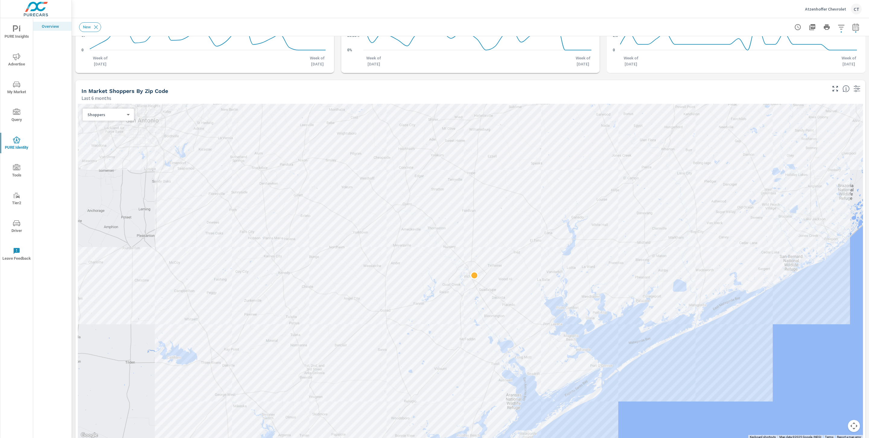
click at [106, 116] on body "PURE Insights Advertise My Market Query PURE Identity Tools Tier2 Driver Leave …" at bounding box center [434, 219] width 869 height 438
click at [114, 144] on li "First Time Buyers" at bounding box center [109, 144] width 53 height 10
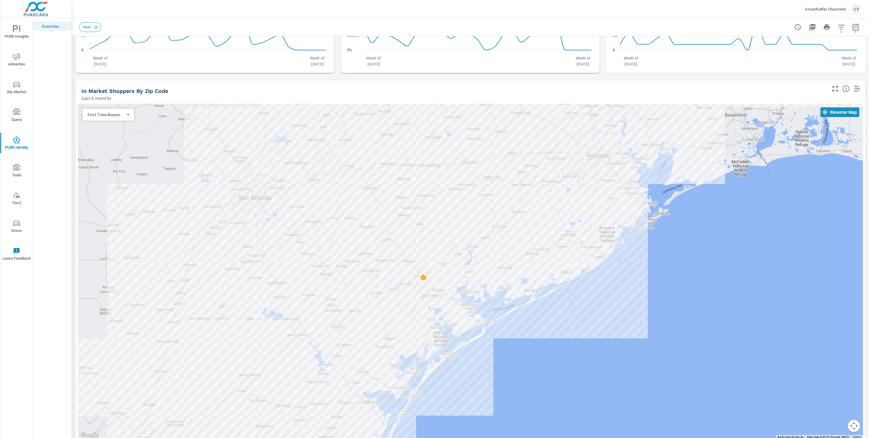
drag, startPoint x: 577, startPoint y: 254, endPoint x: 613, endPoint y: 307, distance: 63.9
click at [611, 306] on div at bounding box center [470, 271] width 785 height 335
click at [124, 115] on body "PURE Insights Advertise My Market Query PURE Identity Tools Tier2 Driver Leave …" at bounding box center [434, 219] width 869 height 438
click at [109, 125] on li "Loyalty Customers" at bounding box center [109, 124] width 53 height 10
click at [116, 112] on body "PURE Insights Advertise My Market Query PURE Identity Tools Tier2 Driver Leave …" at bounding box center [434, 219] width 869 height 438
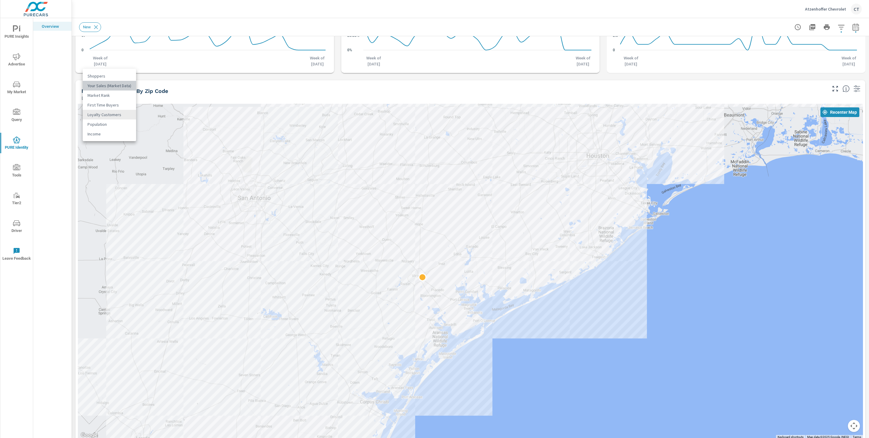
click at [111, 82] on li "Your Sales (Market Data)" at bounding box center [109, 86] width 53 height 10
click at [121, 113] on body "PURE Insights Advertise My Market Query PURE Identity Tools Tier2 Driver Leave …" at bounding box center [434, 219] width 869 height 438
click at [112, 102] on li "Shoppers" at bounding box center [110, 105] width 54 height 10
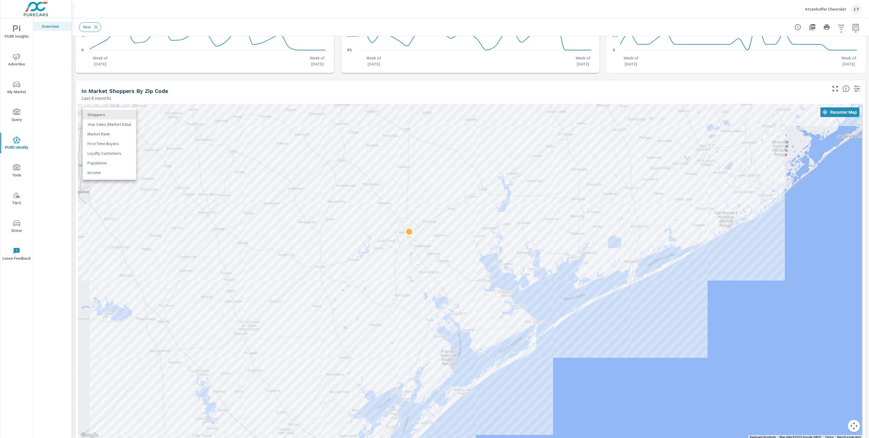
click at [124, 113] on body "PURE Insights Advertise My Market Query PURE Identity Tools Tier2 Driver Leave …" at bounding box center [434, 219] width 869 height 438
click at [235, 82] on div at bounding box center [434, 219] width 869 height 438
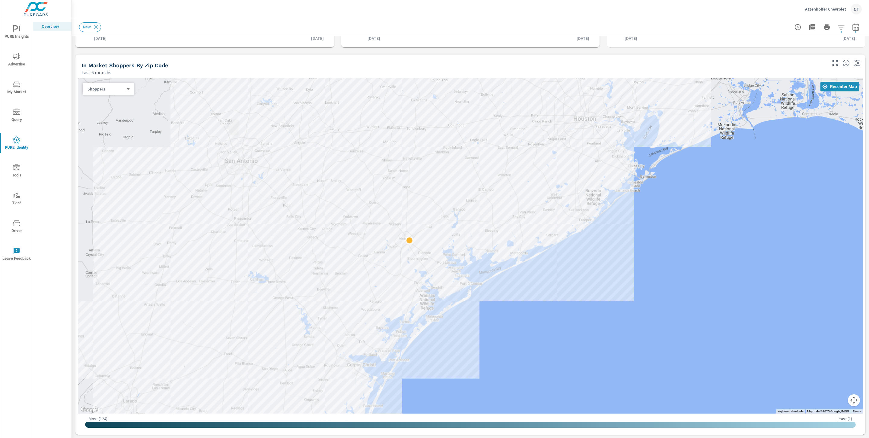
drag, startPoint x: 560, startPoint y: 134, endPoint x: 540, endPoint y: 212, distance: 80.5
click at [540, 212] on div at bounding box center [470, 245] width 785 height 335
click at [120, 89] on body "PURE Insights Advertise My Market Query PURE Identity Tools Tier2 Driver Leave …" at bounding box center [434, 219] width 869 height 438
click at [113, 128] on li "Loyalty Customers" at bounding box center [109, 127] width 53 height 10
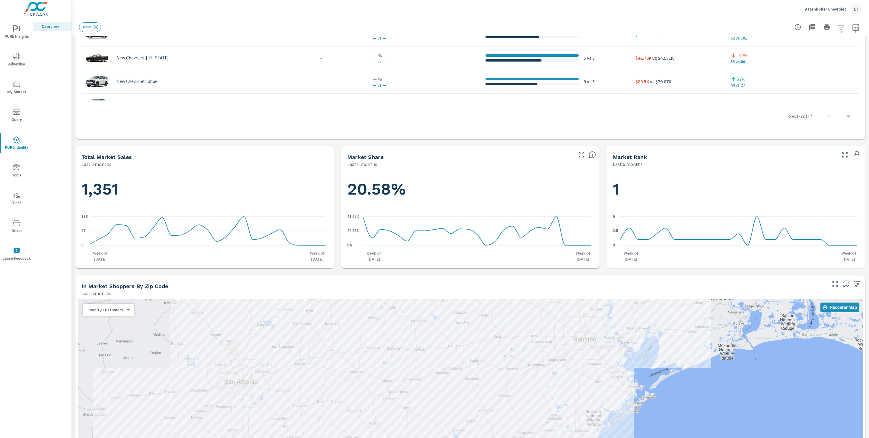
scroll to position [361, 0]
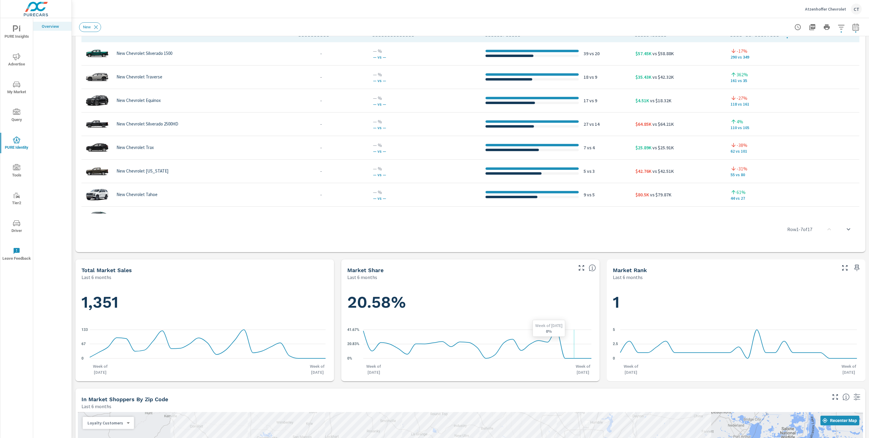
click at [570, 354] on icon "0% 20.83% 41.67%" at bounding box center [469, 344] width 244 height 38
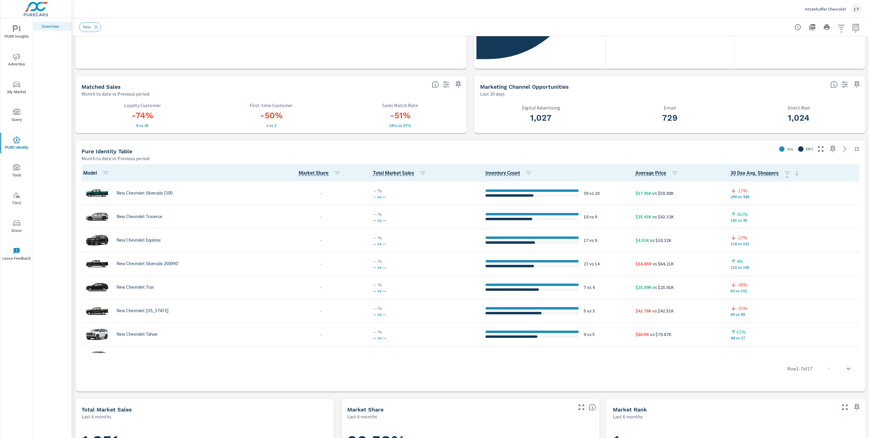
scroll to position [231, 0]
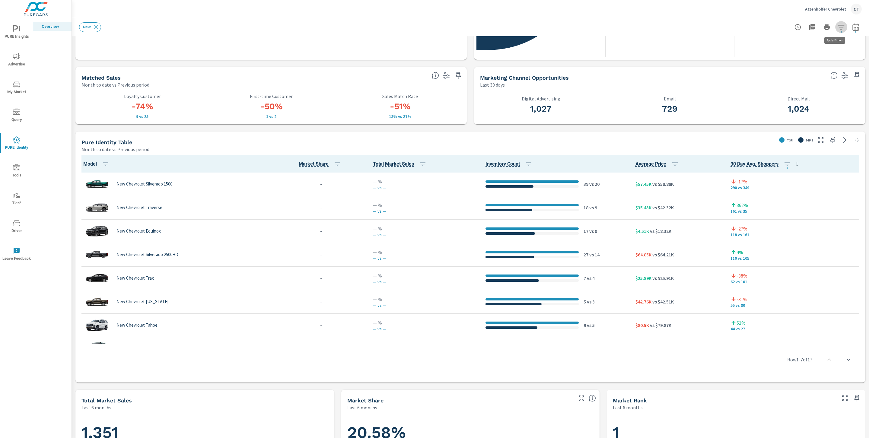
click at [835, 30] on button "button" at bounding box center [841, 27] width 12 height 12
click at [816, 85] on span "Cancel" at bounding box center [815, 82] width 24 height 5
click at [852, 28] on icon "button" at bounding box center [855, 27] width 7 height 7
select select "Month to date"
select select "Previous period"
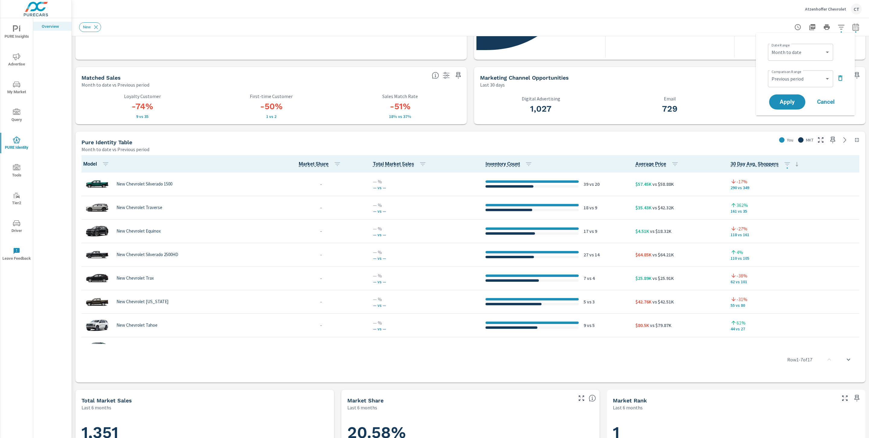
click at [815, 59] on div "Custom Yesterday Last week Last 7 days Last 14 days Last 30 days Last 45 days L…" at bounding box center [800, 52] width 65 height 17
click at [816, 53] on select "Custom [DATE] Last week Last 7 days Last 14 days Last 30 days Last 45 days Last…" at bounding box center [800, 52] width 60 height 12
click at [770, 46] on select "Custom [DATE] Last week Last 7 days Last 14 days Last 30 days Last 45 days Last…" at bounding box center [800, 52] width 60 height 12
select select "Last 90 days"
click at [794, 100] on span "Apply" at bounding box center [787, 102] width 25 height 6
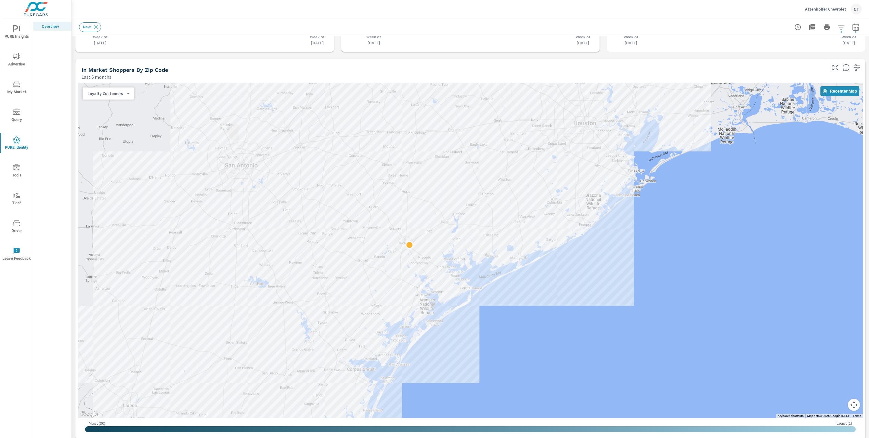
scroll to position [695, 0]
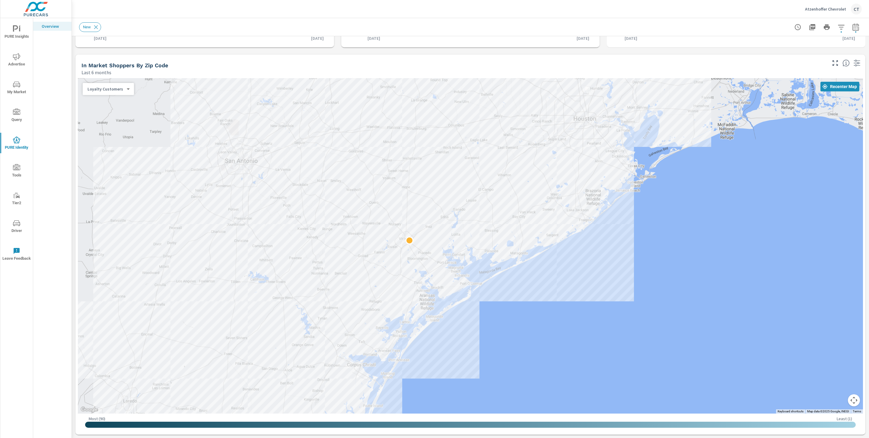
click at [122, 91] on body "PURE Insights Advertise My Market Query PURE Identity Tools Tier2 Driver Leave …" at bounding box center [434, 219] width 869 height 438
click at [112, 69] on li "Market Rank" at bounding box center [109, 70] width 53 height 10
click at [120, 90] on body "PURE Insights Advertise My Market Query PURE Identity Tools Tier2 Driver Leave …" at bounding box center [434, 219] width 869 height 438
click at [117, 106] on li "Loyalty Customers" at bounding box center [109, 108] width 53 height 10
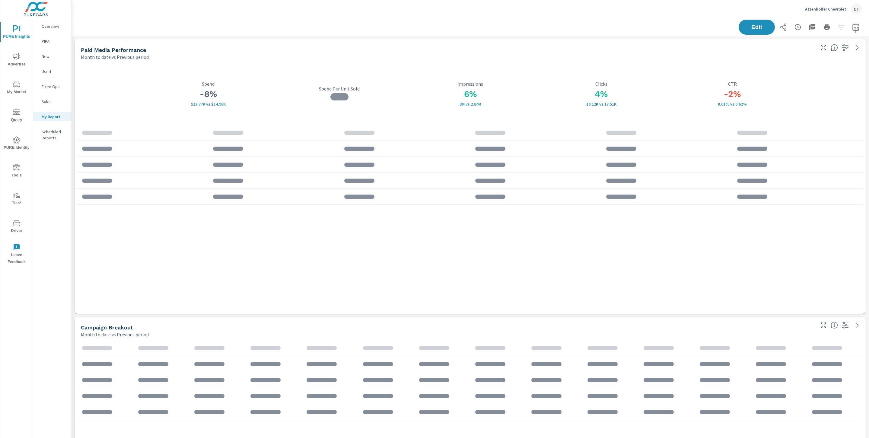
scroll to position [0, 0]
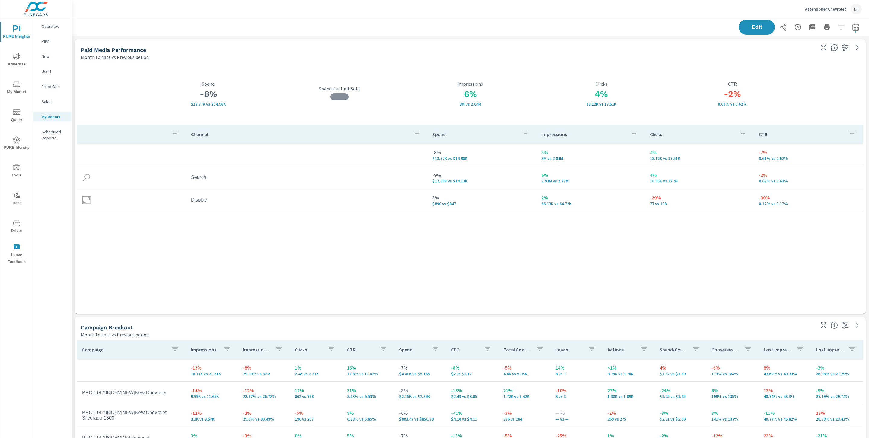
click at [13, 29] on icon "nav menu" at bounding box center [15, 28] width 5 height 6
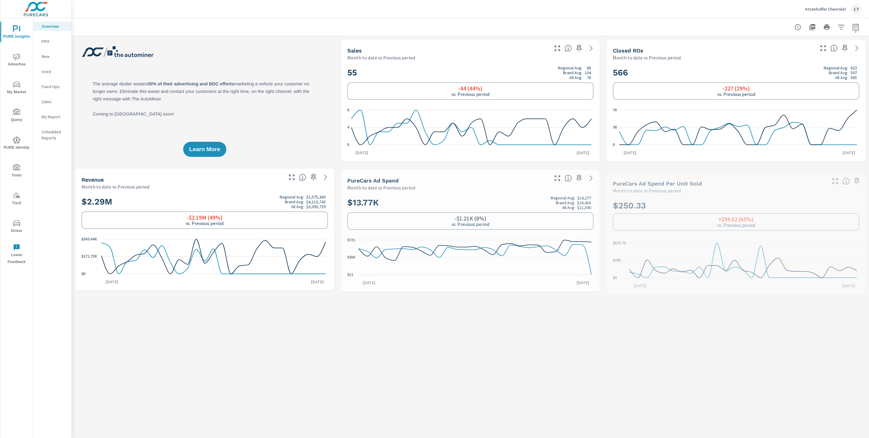
scroll to position [0, 0]
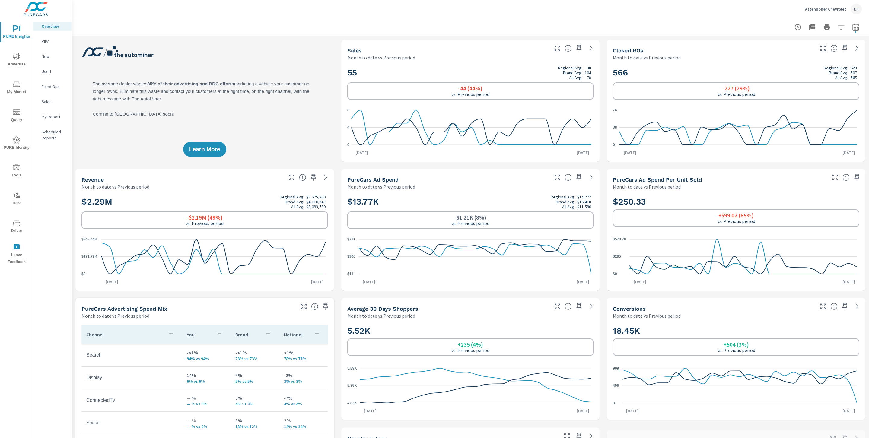
click at [852, 23] on button "button" at bounding box center [855, 27] width 12 height 12
select select "Month to date"
select select "Previous period"
click at [802, 55] on select "Custom [DATE] Last week Last 7 days Last 14 days Last 30 days Last 45 days Last…" at bounding box center [800, 52] width 60 height 12
click at [770, 46] on select "Custom [DATE] Last week Last 7 days Last 14 days Last 30 days Last 45 days Last…" at bounding box center [800, 52] width 60 height 12
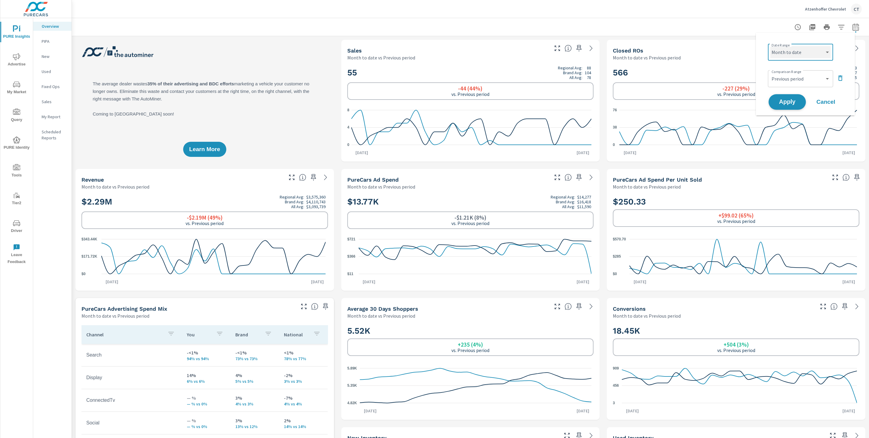
select select "Last 6 months"
click at [792, 102] on span "Apply" at bounding box center [787, 102] width 25 height 6
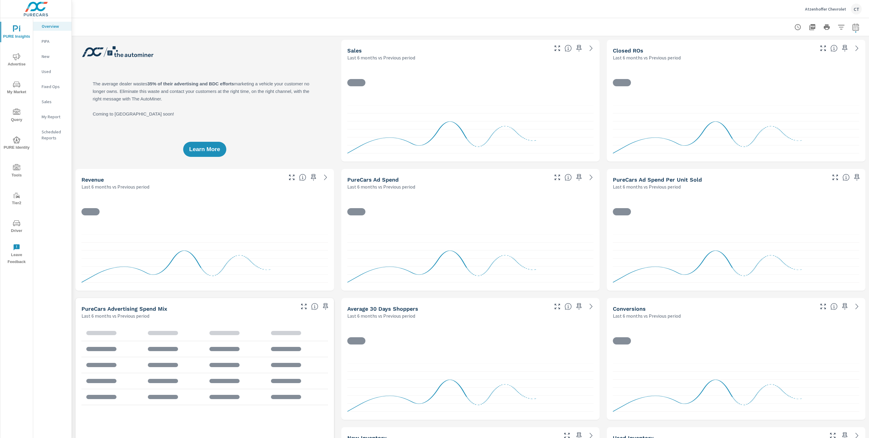
scroll to position [0, 0]
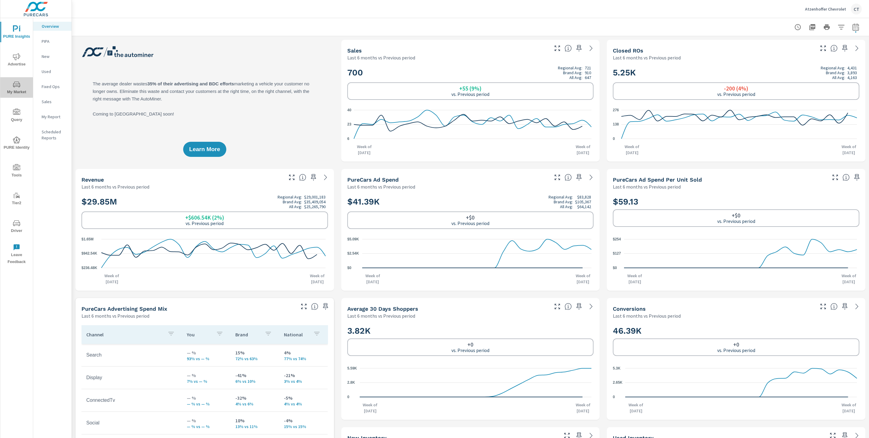
click at [19, 92] on span "My Market" at bounding box center [16, 88] width 29 height 15
